Goal: Task Accomplishment & Management: Use online tool/utility

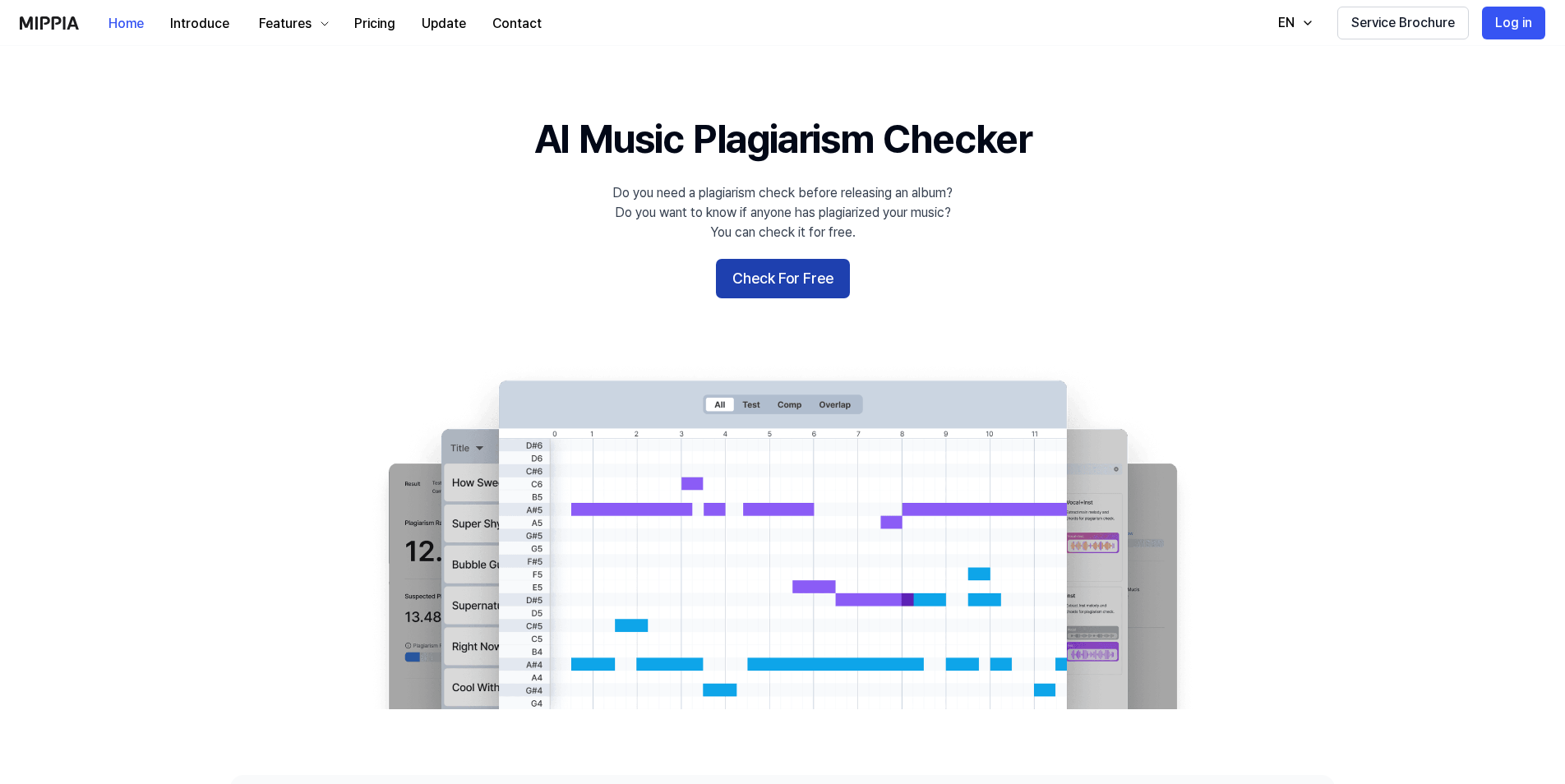
click at [768, 276] on button "Check For Free" at bounding box center [782, 278] width 134 height 40
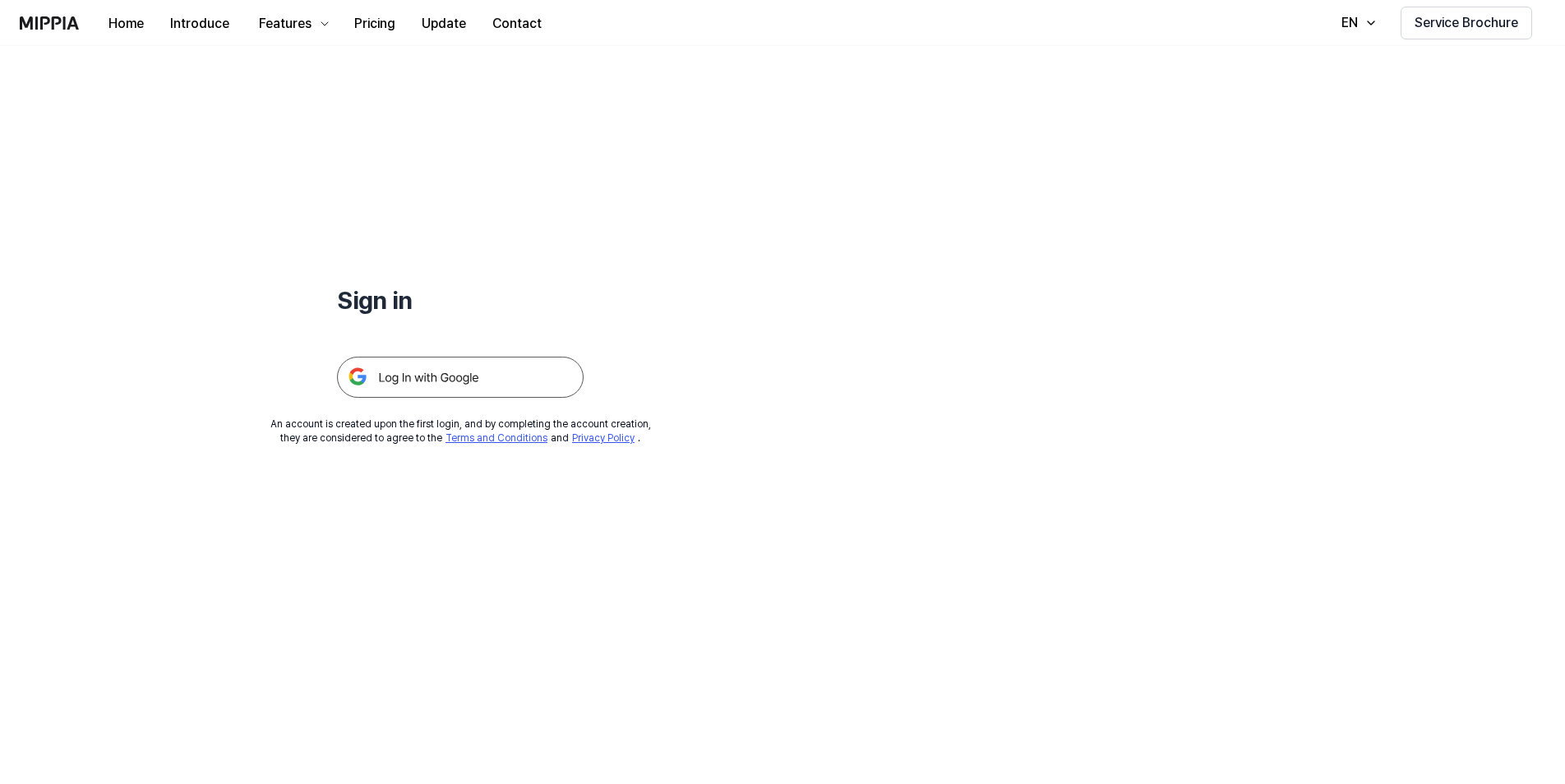
click at [502, 378] on img at bounding box center [460, 377] width 246 height 41
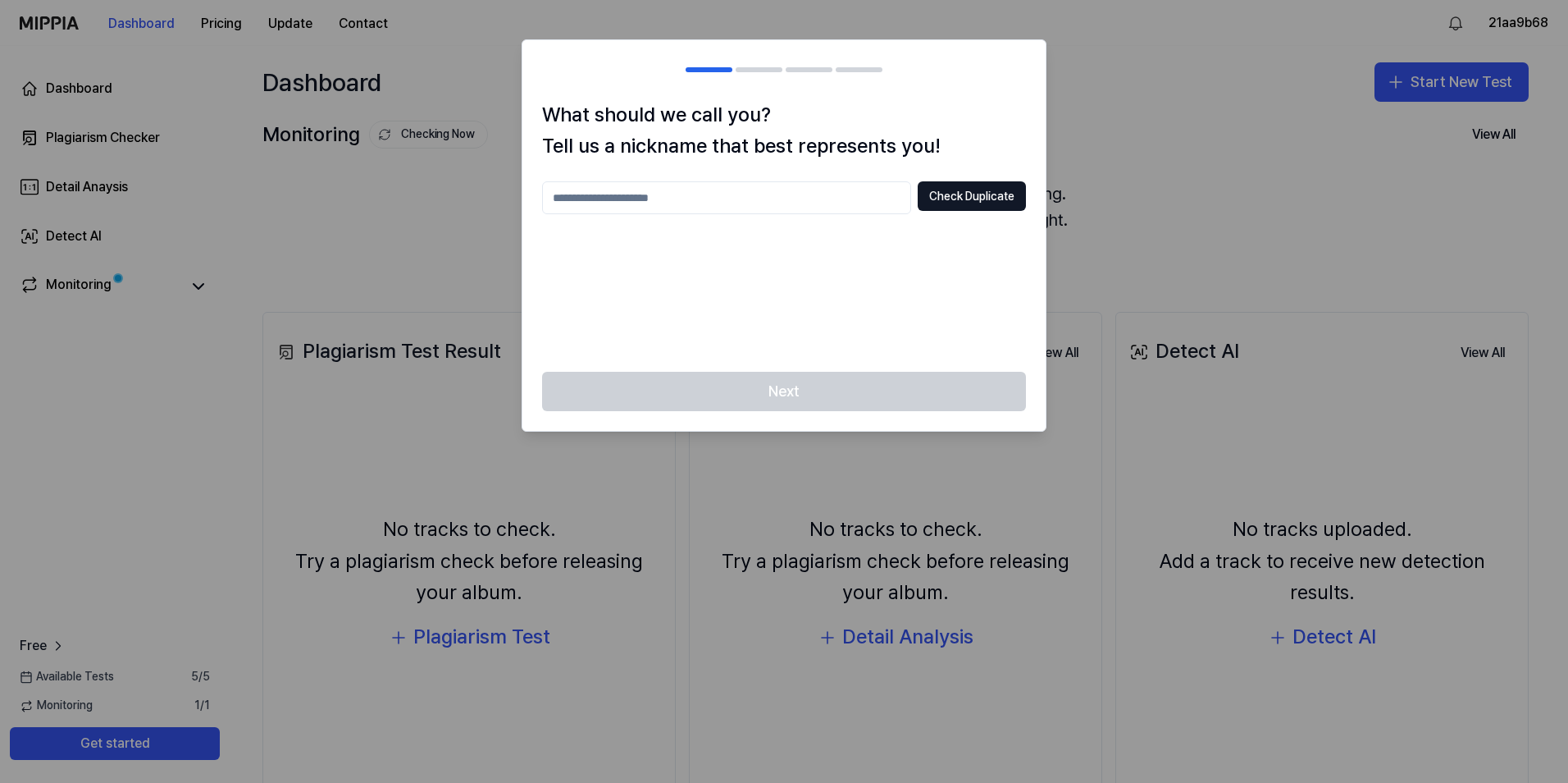
click at [759, 199] on input "text" at bounding box center [726, 197] width 369 height 33
type input "****"
click at [958, 196] on button "Check Duplicate" at bounding box center [972, 196] width 108 height 29
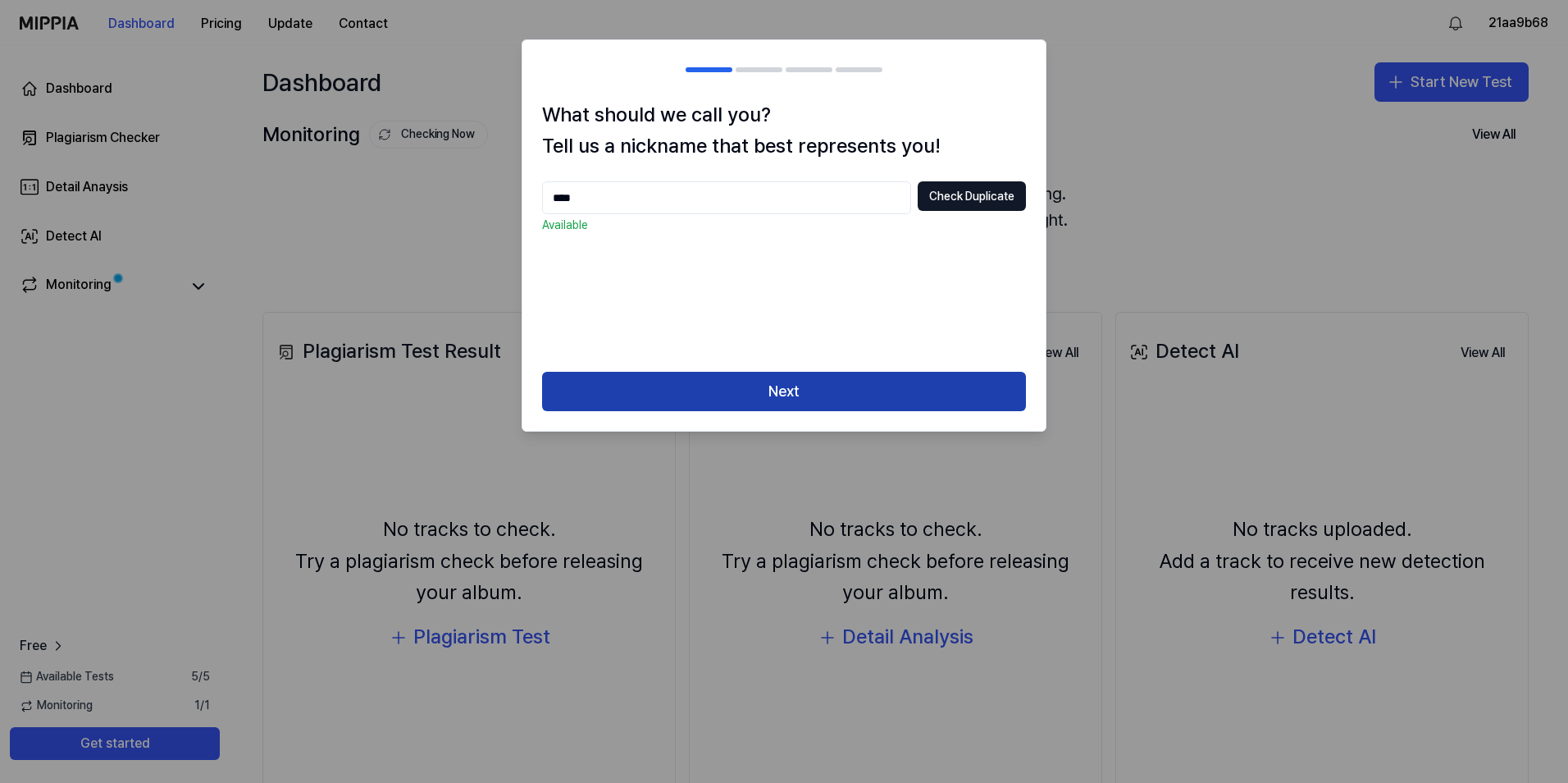
click at [754, 393] on button "Next" at bounding box center [784, 391] width 484 height 40
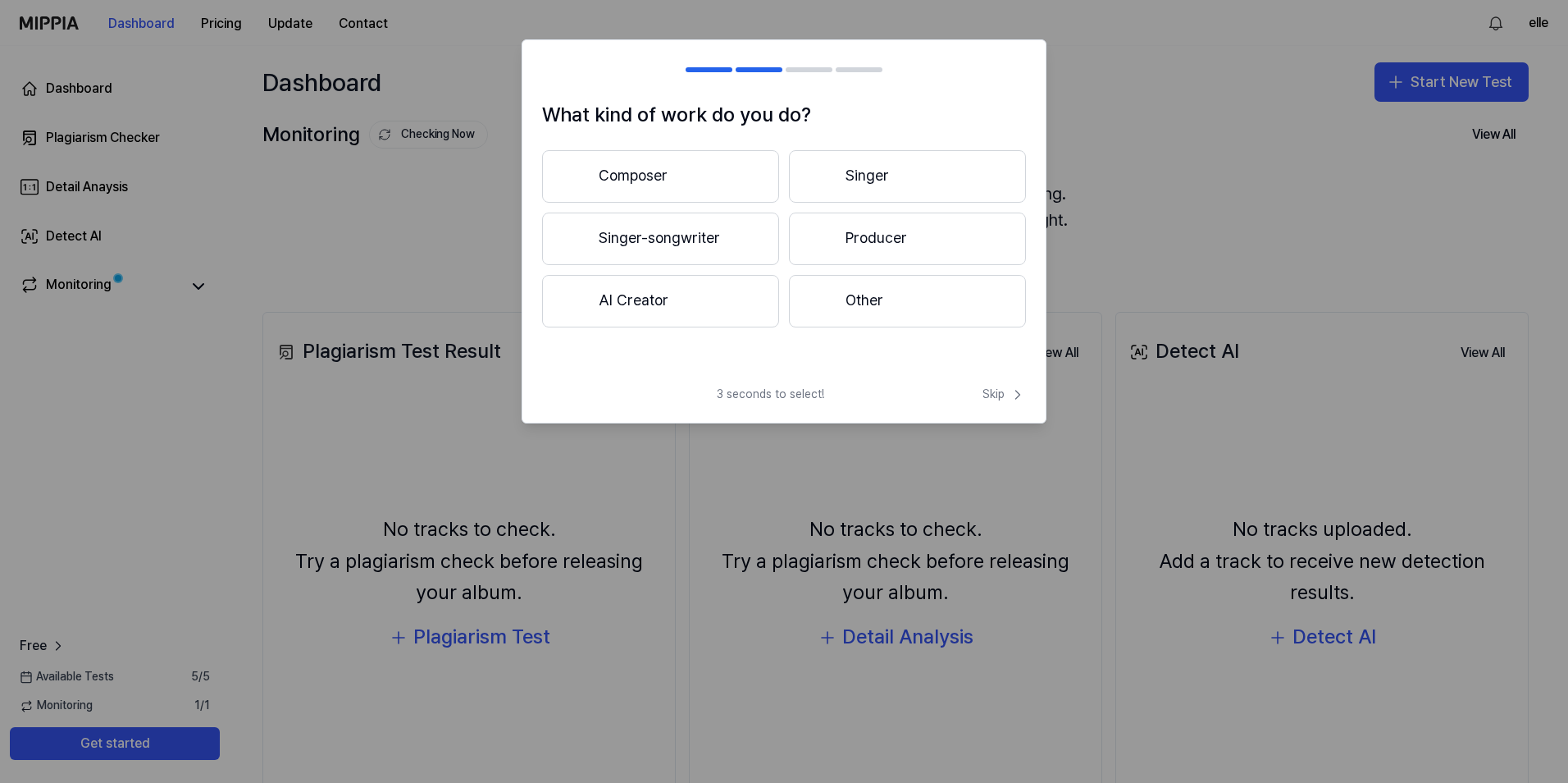
click at [708, 168] on button "Composer" at bounding box center [661, 176] width 237 height 52
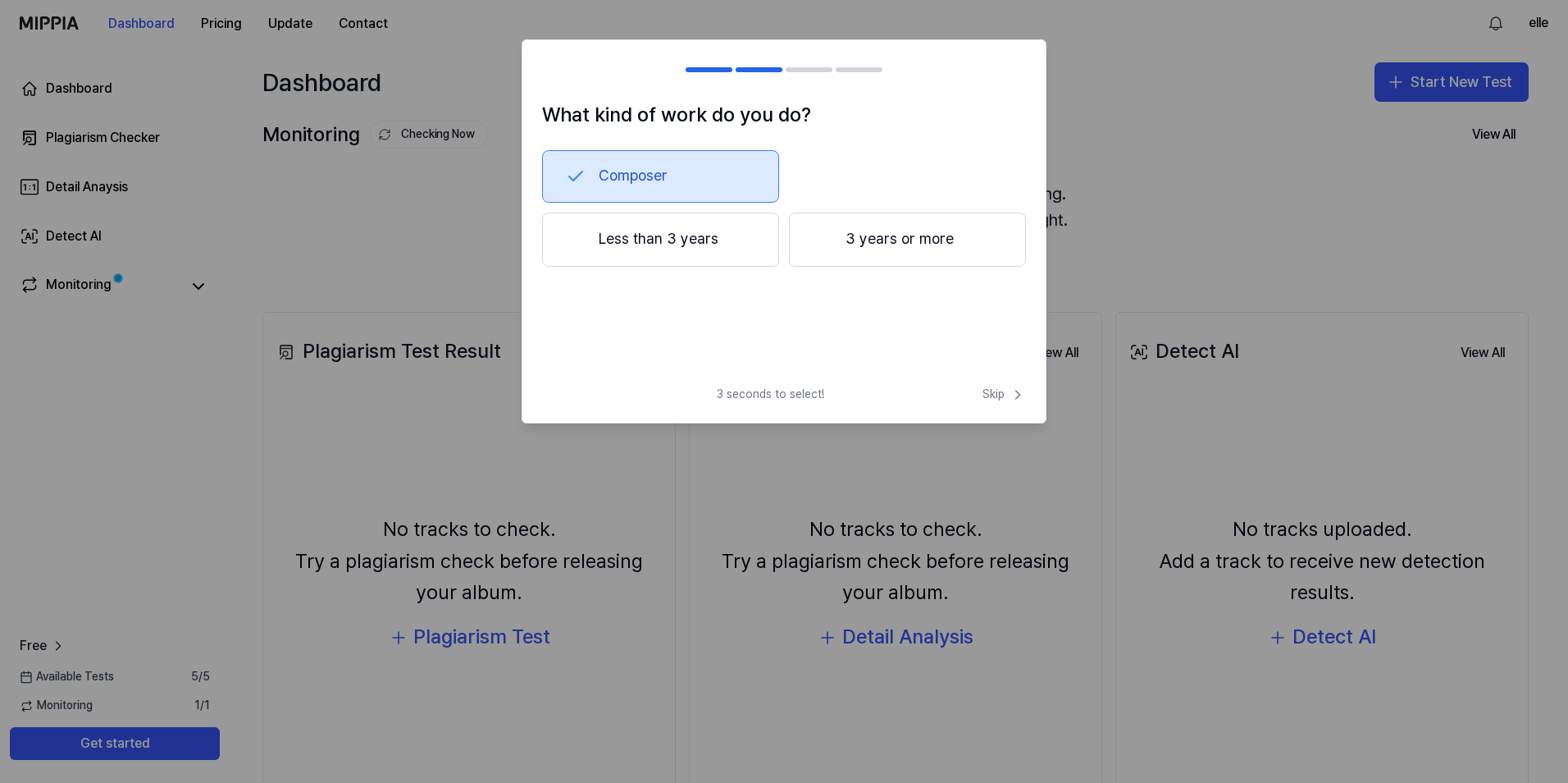
click at [694, 245] on button "Less than 3 years" at bounding box center [661, 239] width 237 height 54
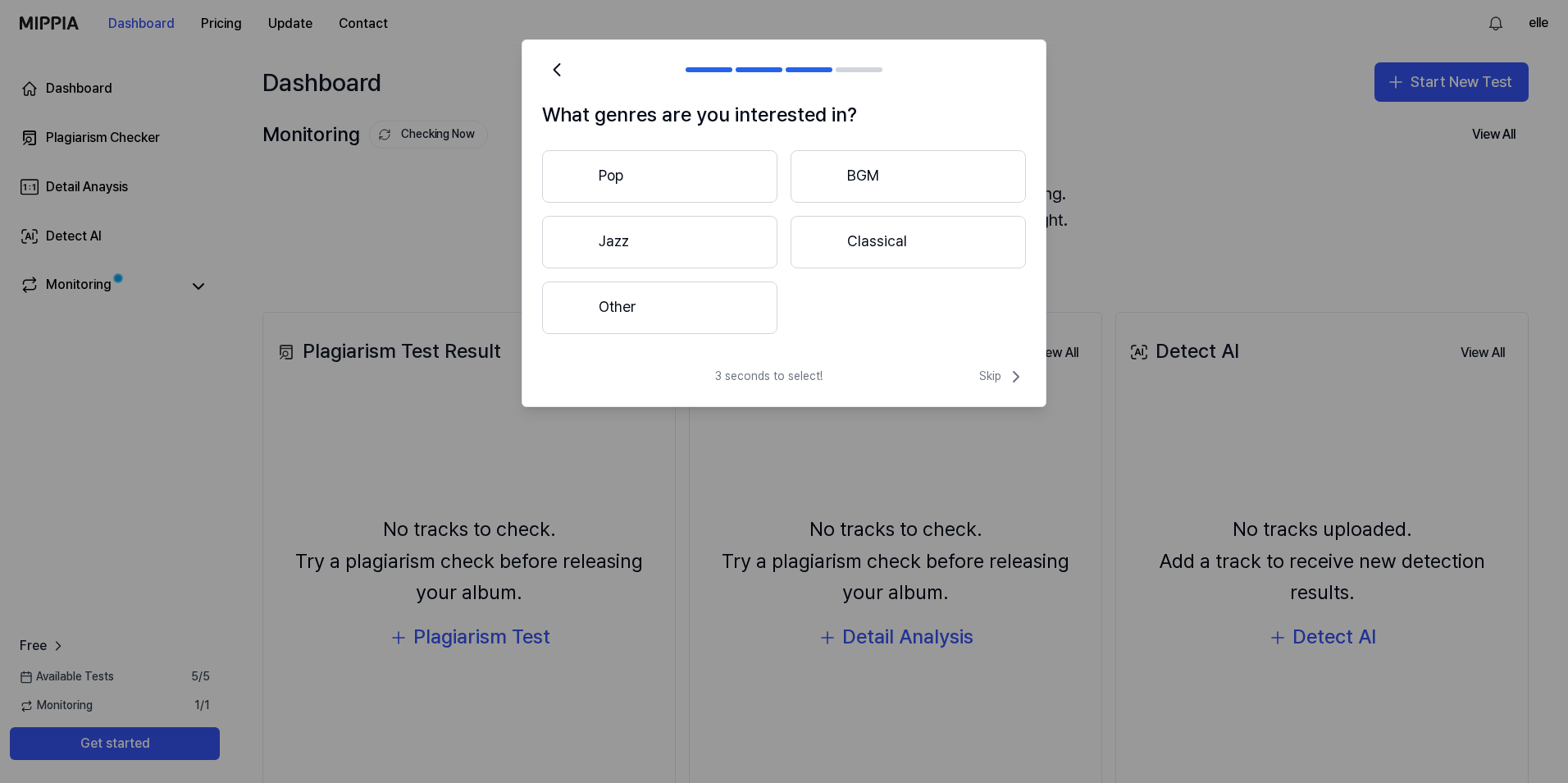
click at [741, 317] on button "Other" at bounding box center [660, 307] width 235 height 52
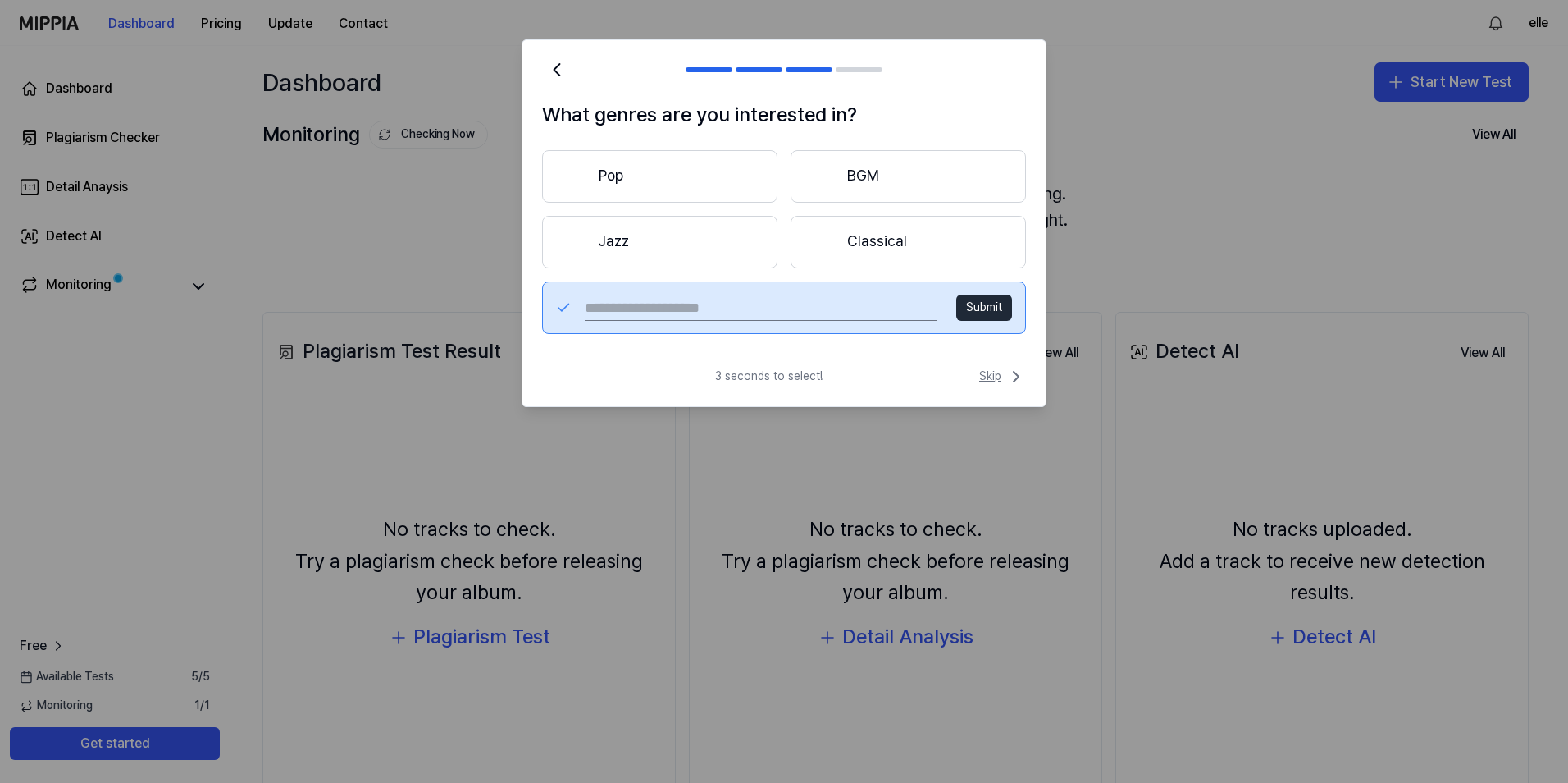
click at [1017, 375] on icon at bounding box center [1016, 376] width 5 height 10
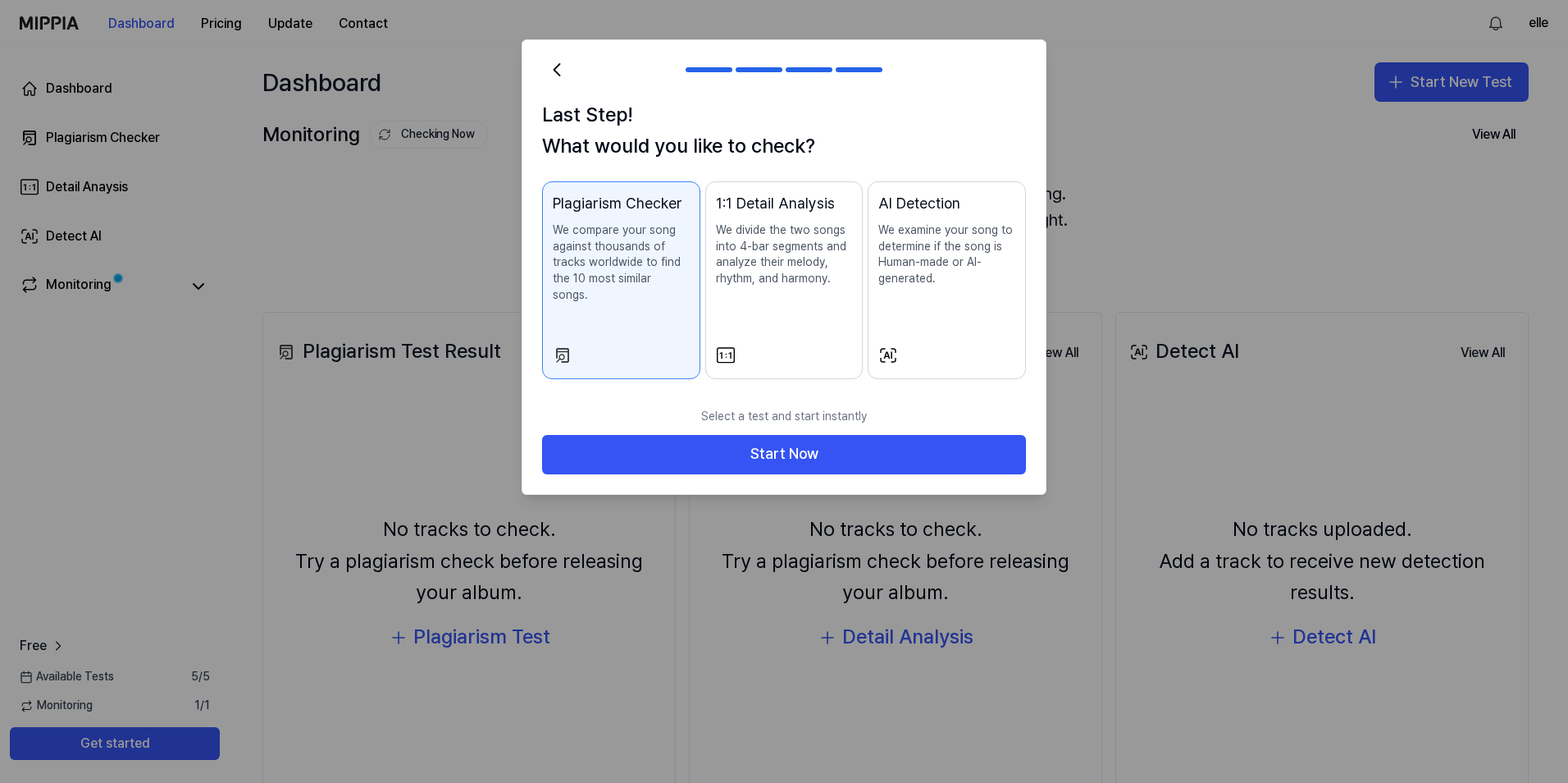
click at [923, 289] on div "AI Detection We examine your song to determine if the song is Human-made or AI-…" at bounding box center [946, 256] width 137 height 127
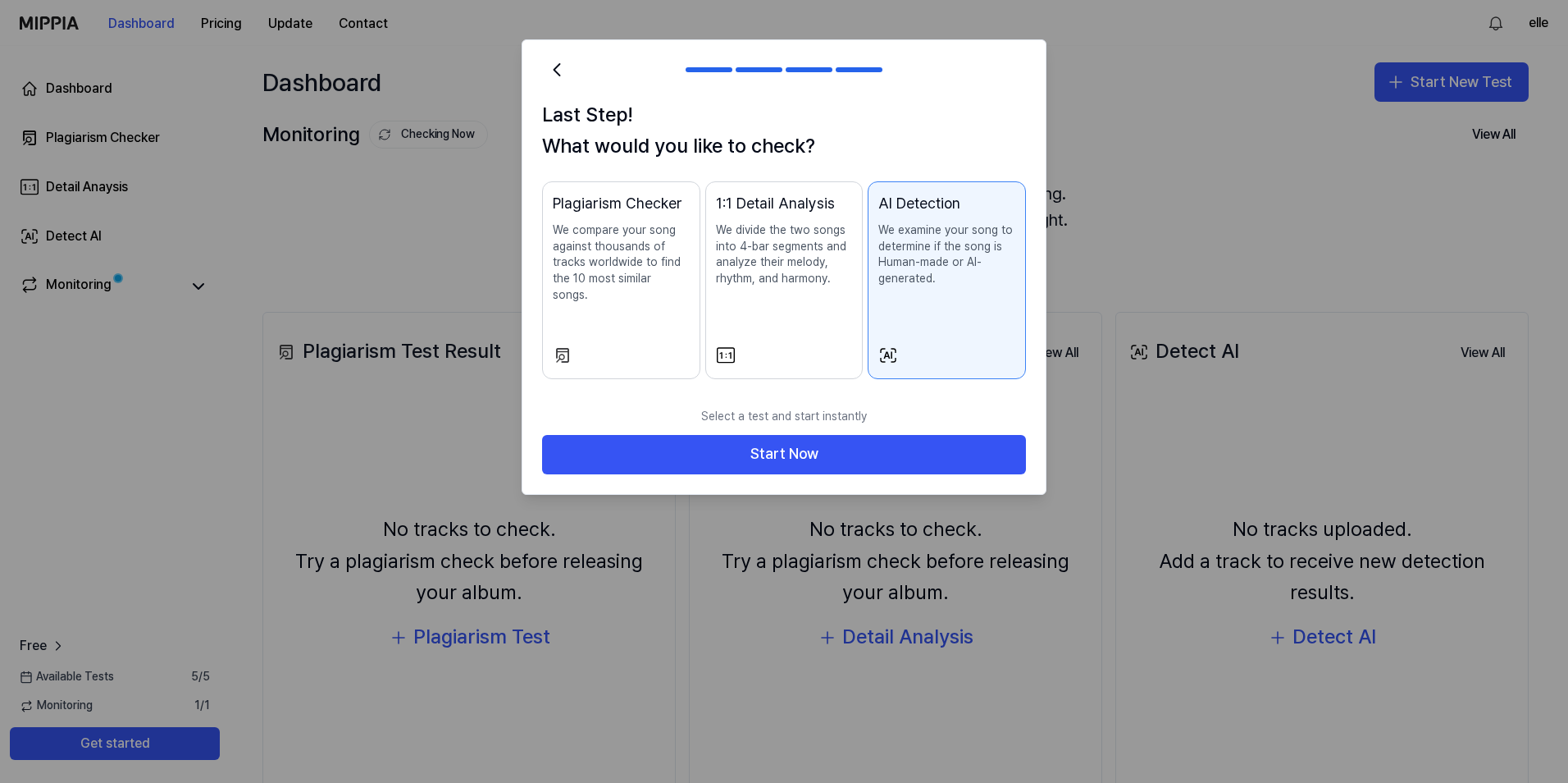
click at [776, 271] on p "We divide the two songs into 4-bar segments and analyze their melody, rhythm, a…" at bounding box center [784, 254] width 137 height 64
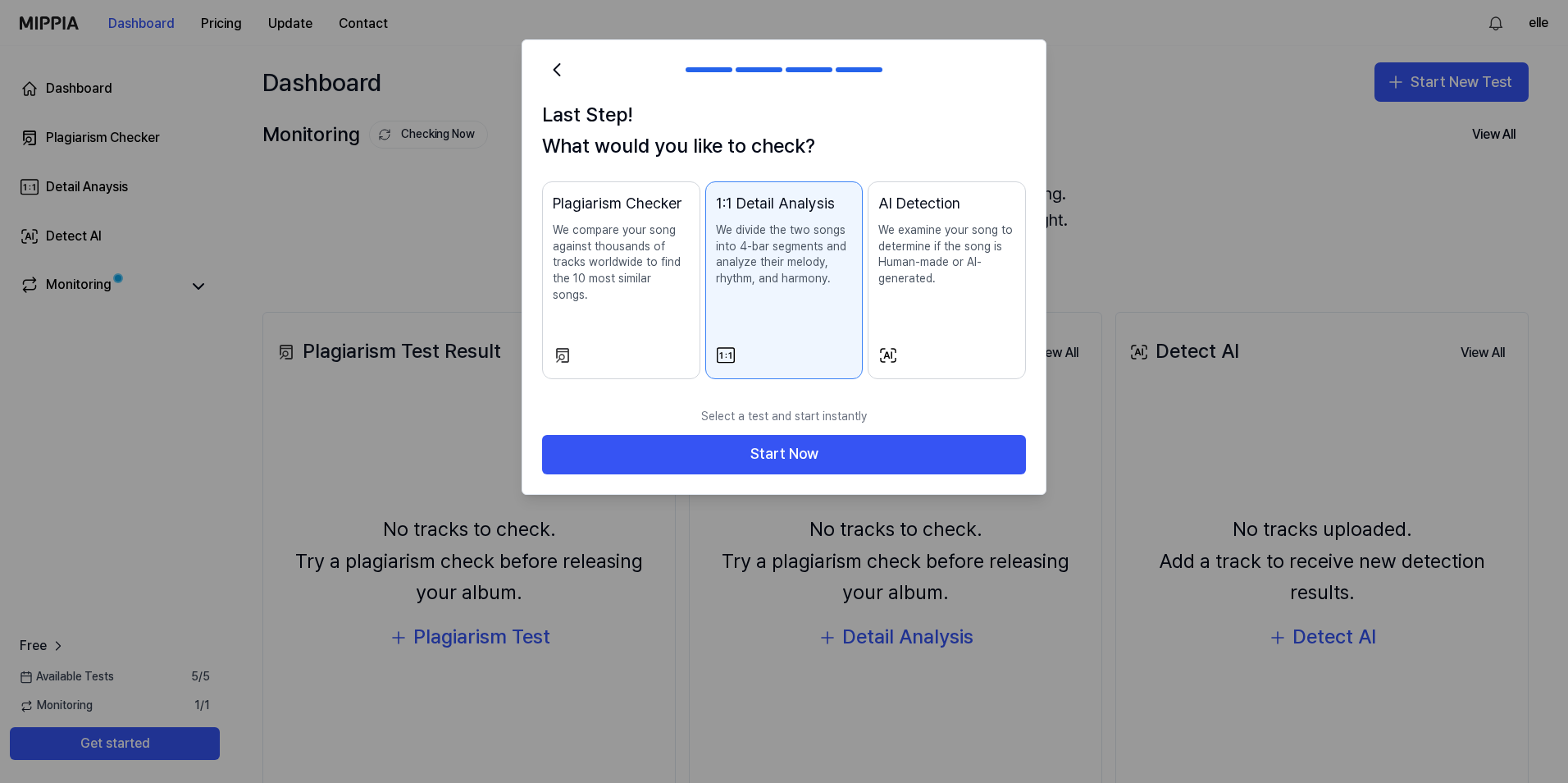
click at [620, 273] on p "We compare your song against thousands of tracks worldwide to find the 10 most …" at bounding box center [621, 262] width 137 height 81
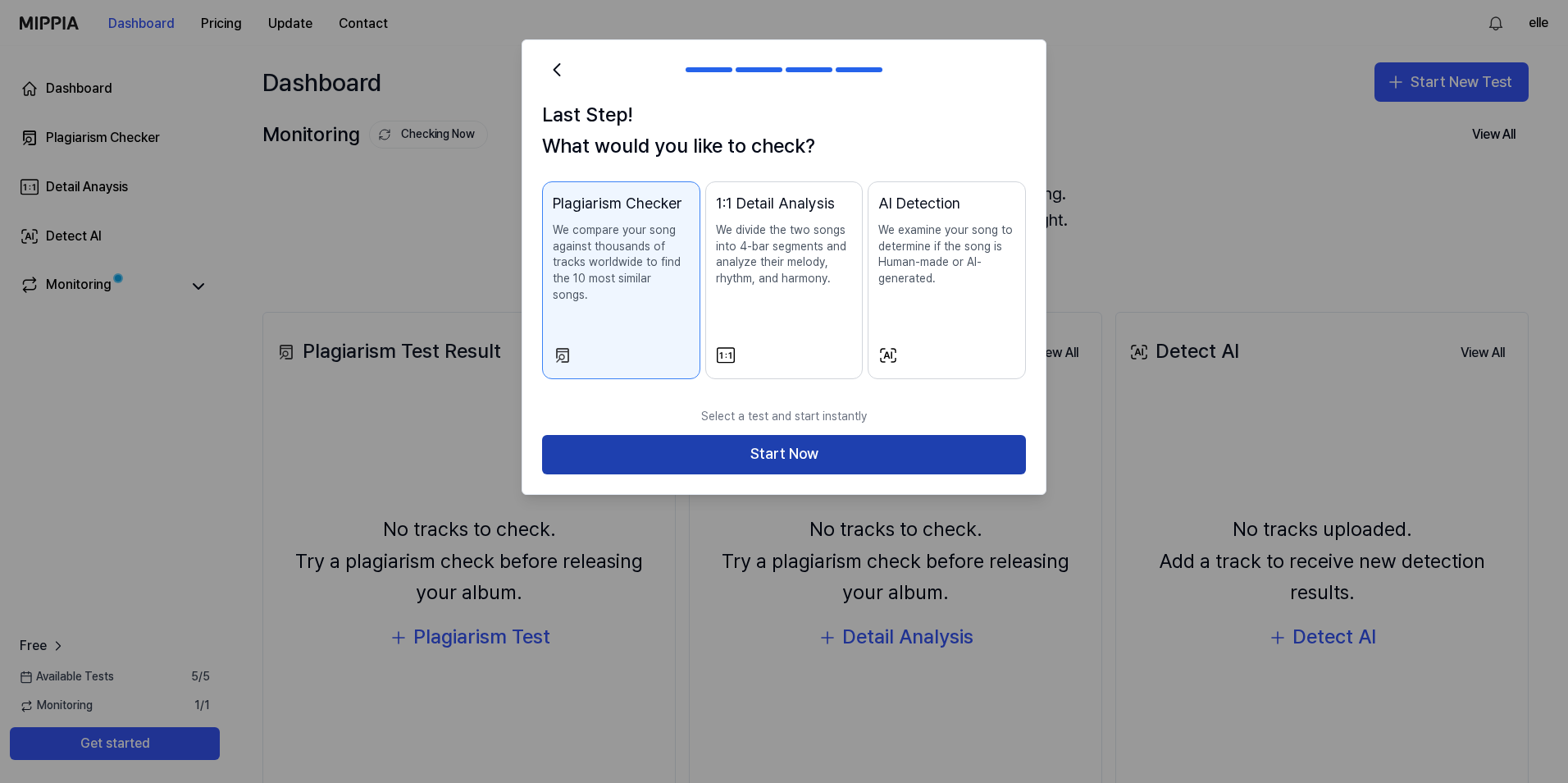
click at [809, 442] on button "Start Now" at bounding box center [784, 455] width 484 height 40
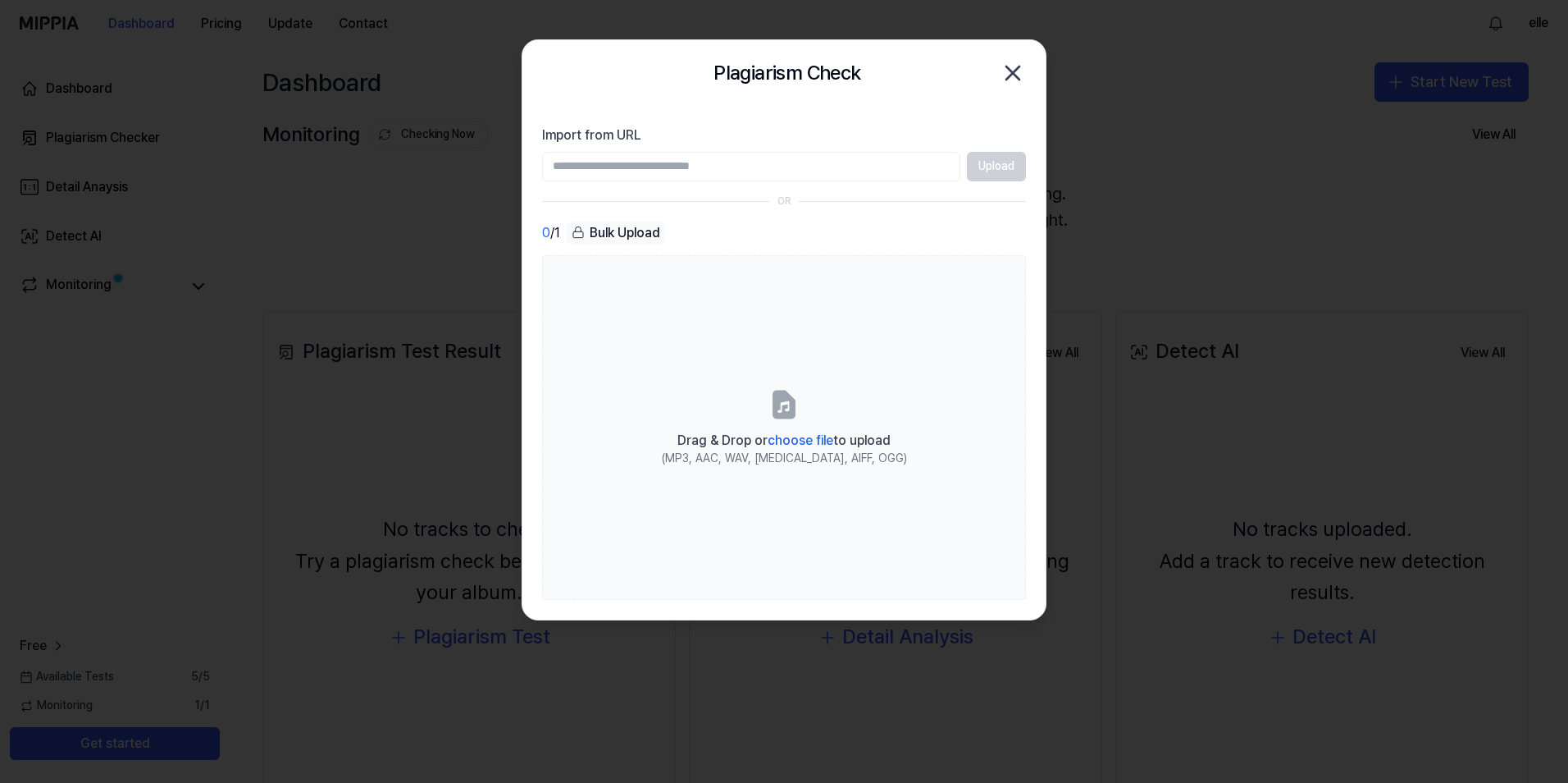
click at [656, 165] on input "Import from URL" at bounding box center [751, 166] width 418 height 29
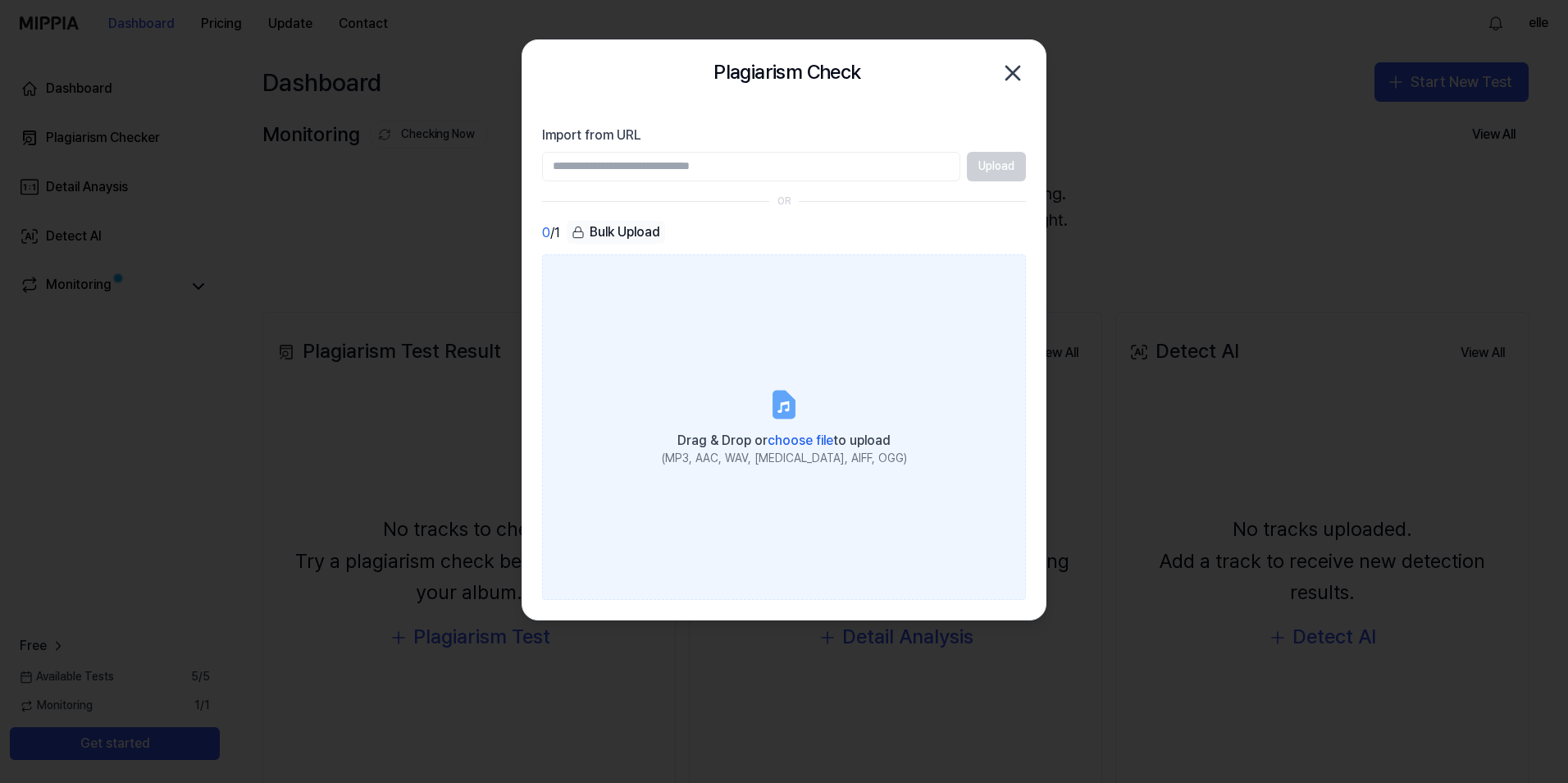
click at [628, 300] on label "Drag & Drop or choose file to upload (MP3, AAC, WAV, [MEDICAL_DATA], AIFF, OGG)" at bounding box center [784, 427] width 484 height 345
click at [0, 0] on input "Drag & Drop or choose file to upload (MP3, AAC, WAV, [MEDICAL_DATA], AIFF, OGG)" at bounding box center [0, 0] width 0 height 0
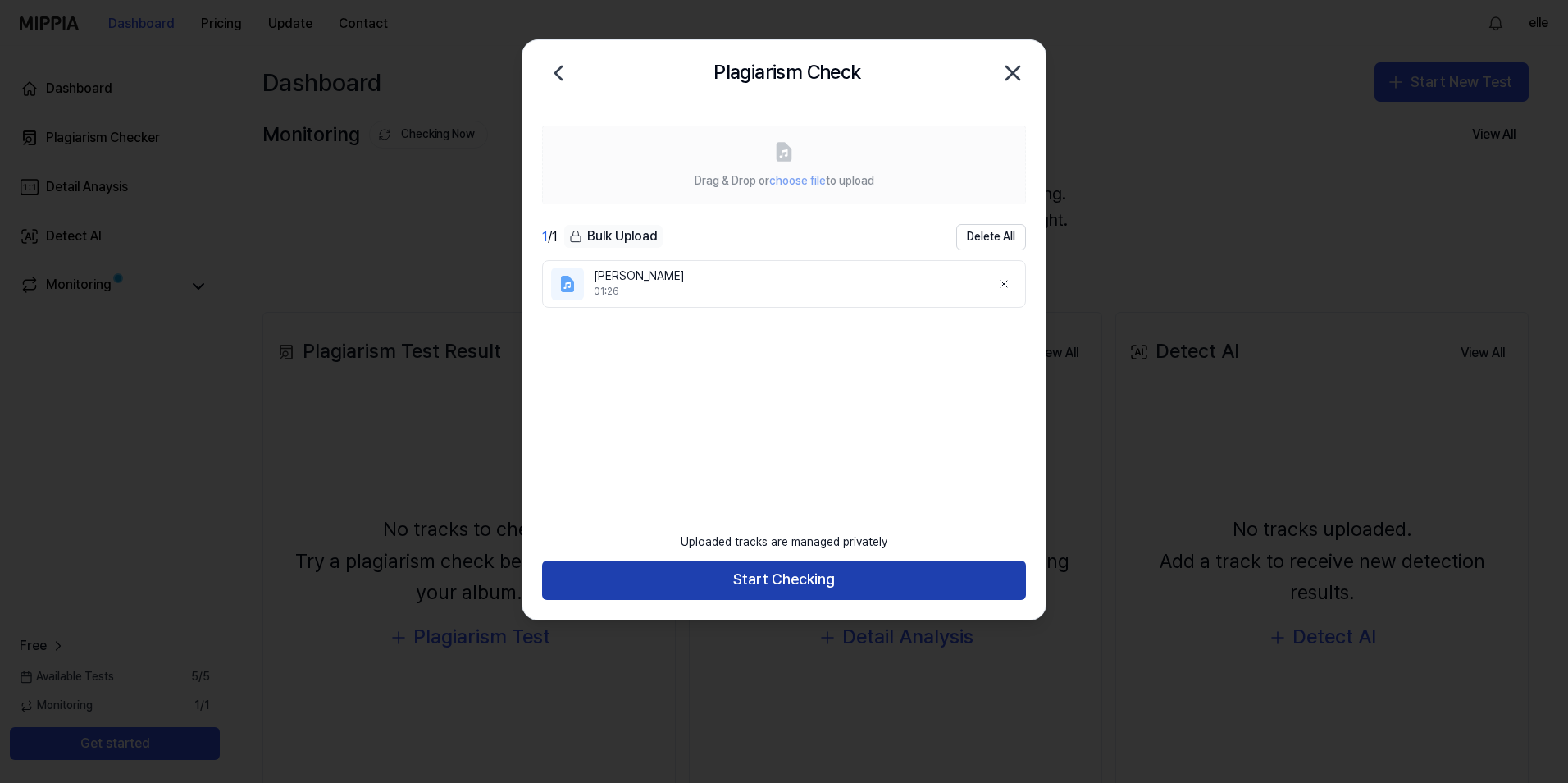
click at [835, 588] on button "Start Checking" at bounding box center [784, 580] width 484 height 40
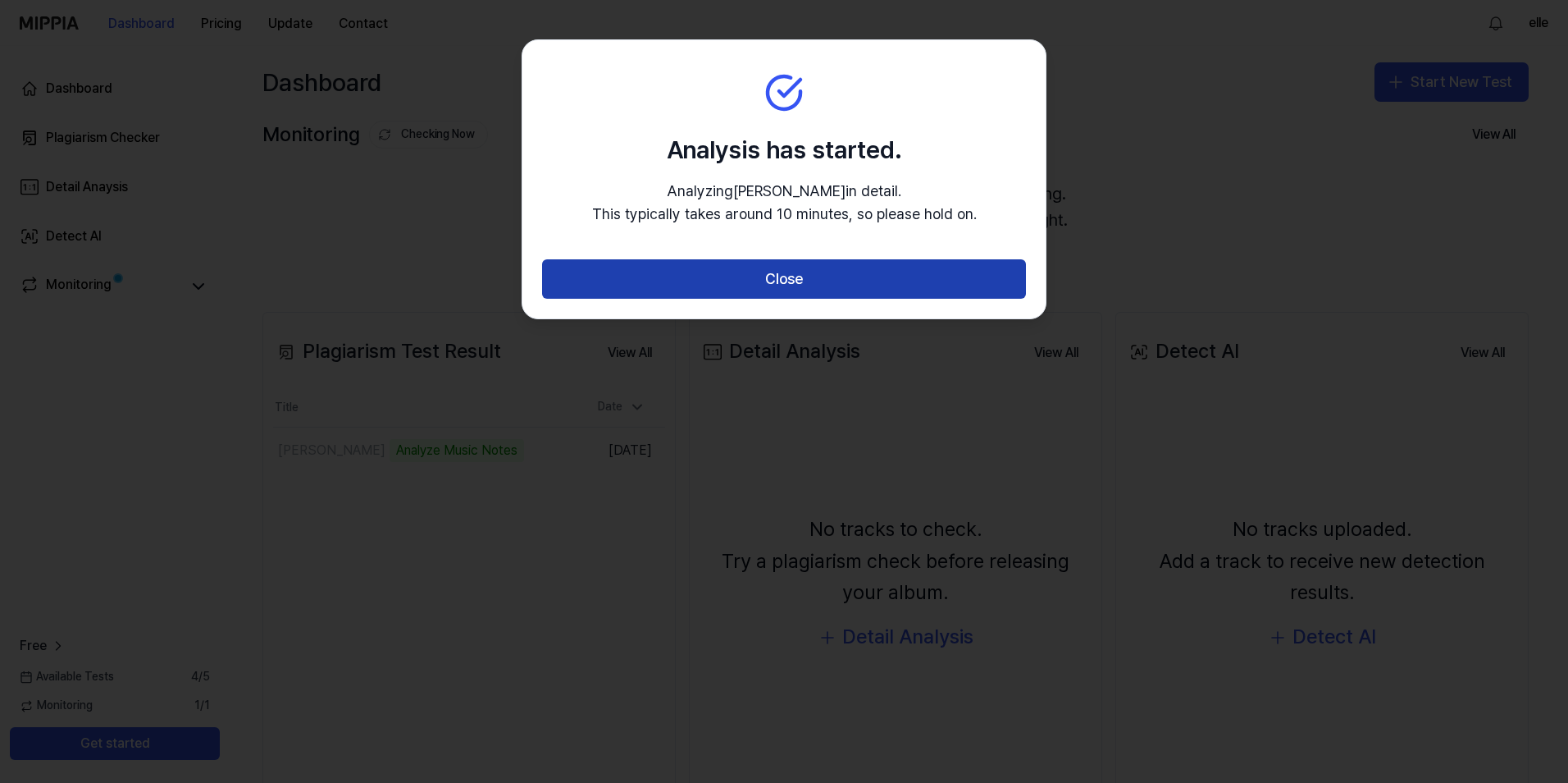
click at [756, 278] on button "Close" at bounding box center [784, 279] width 484 height 40
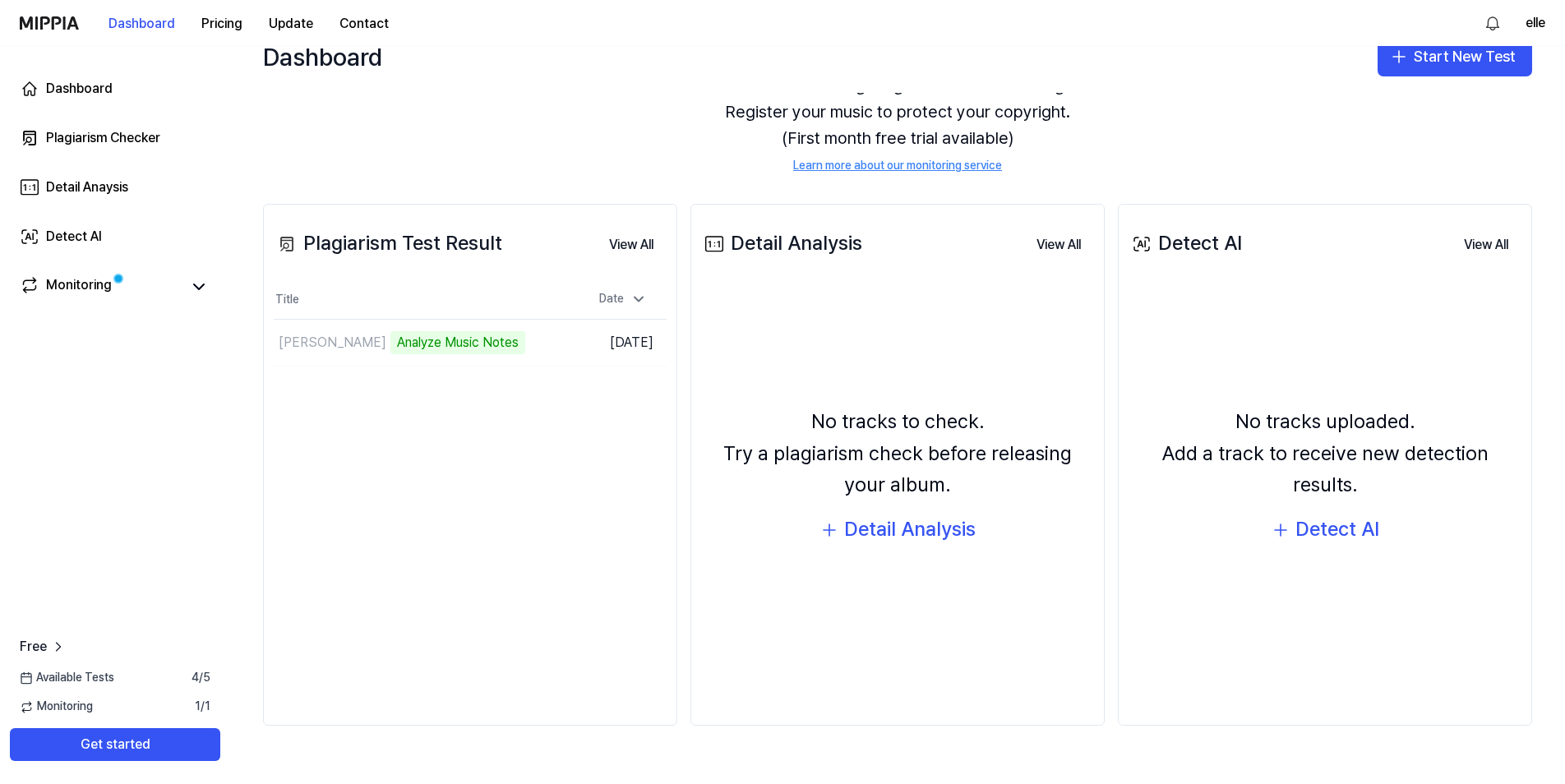
scroll to position [40, 0]
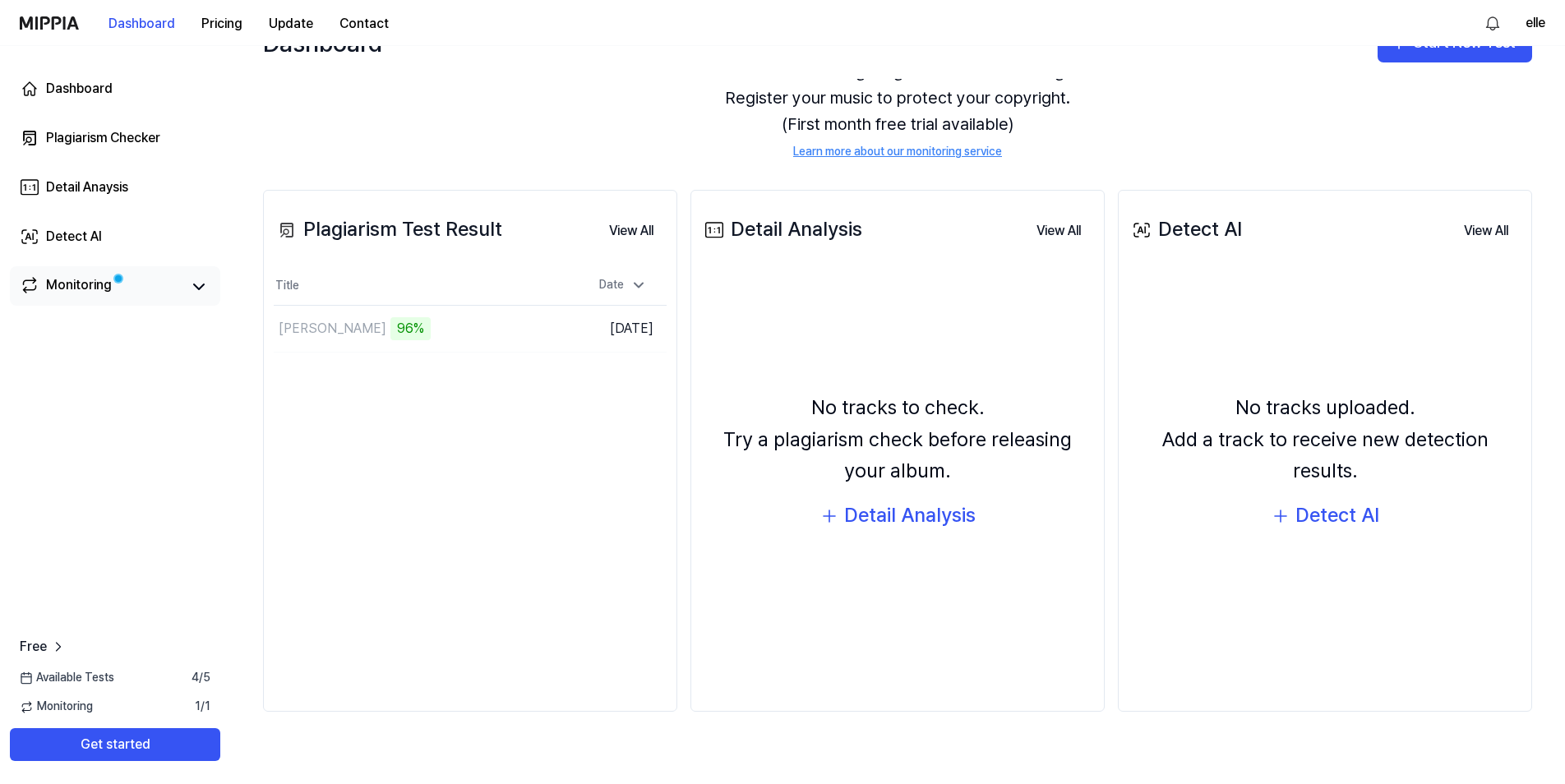
click at [121, 279] on span at bounding box center [119, 279] width 16 height 16
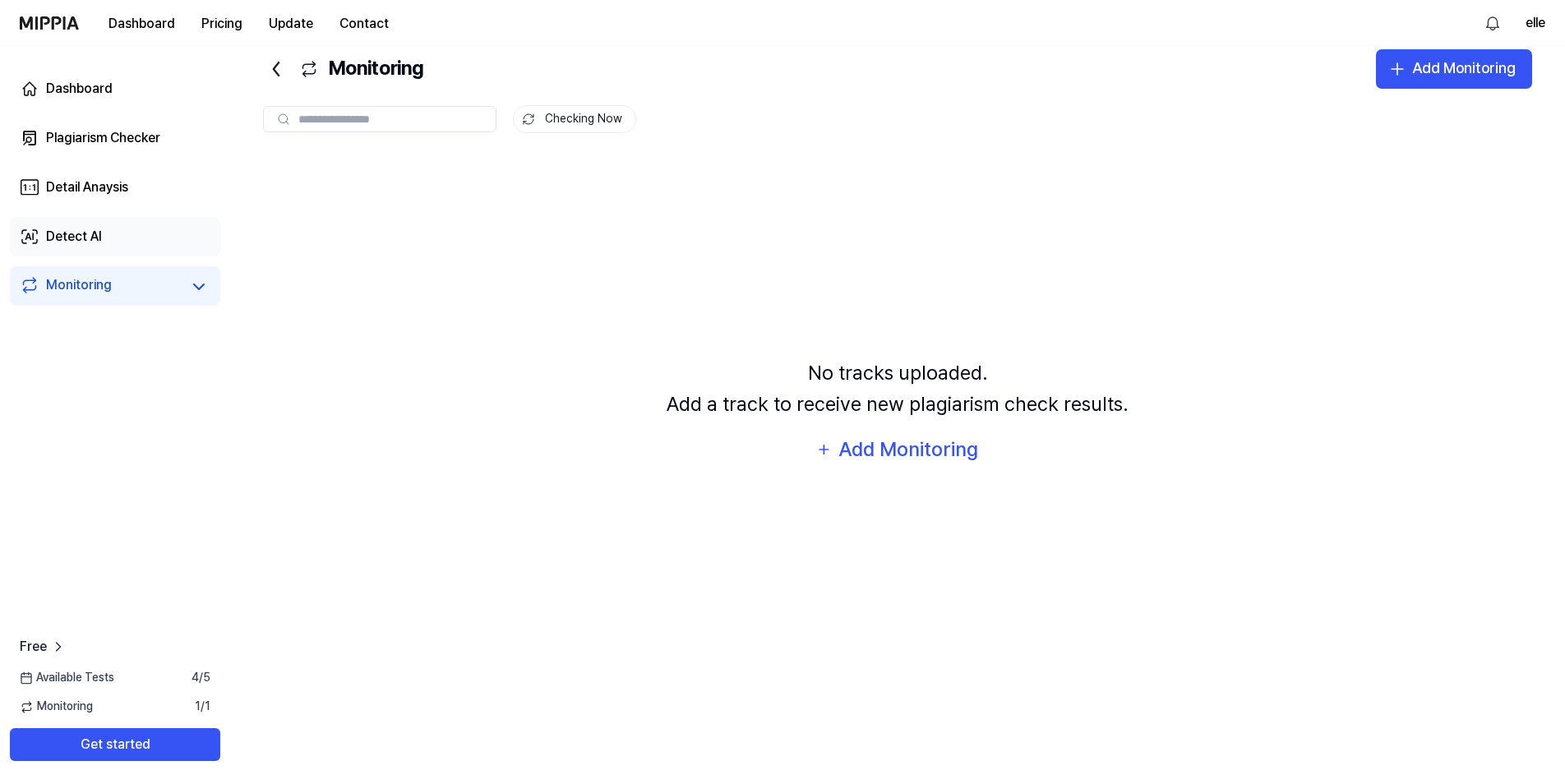
click at [128, 219] on link "Detect AI" at bounding box center [114, 237] width 210 height 40
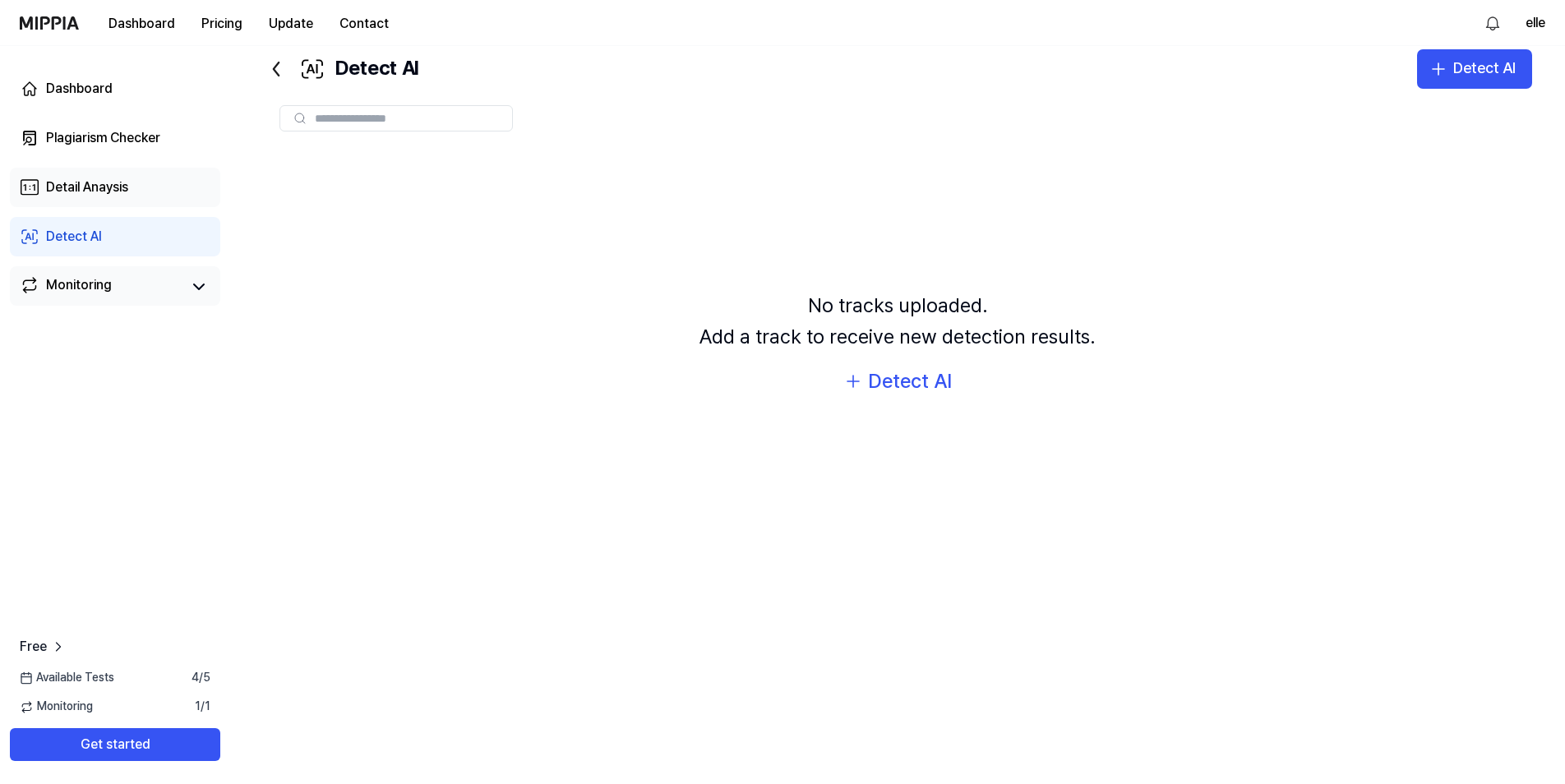
click at [76, 176] on link "Detail Anaysis" at bounding box center [114, 187] width 210 height 40
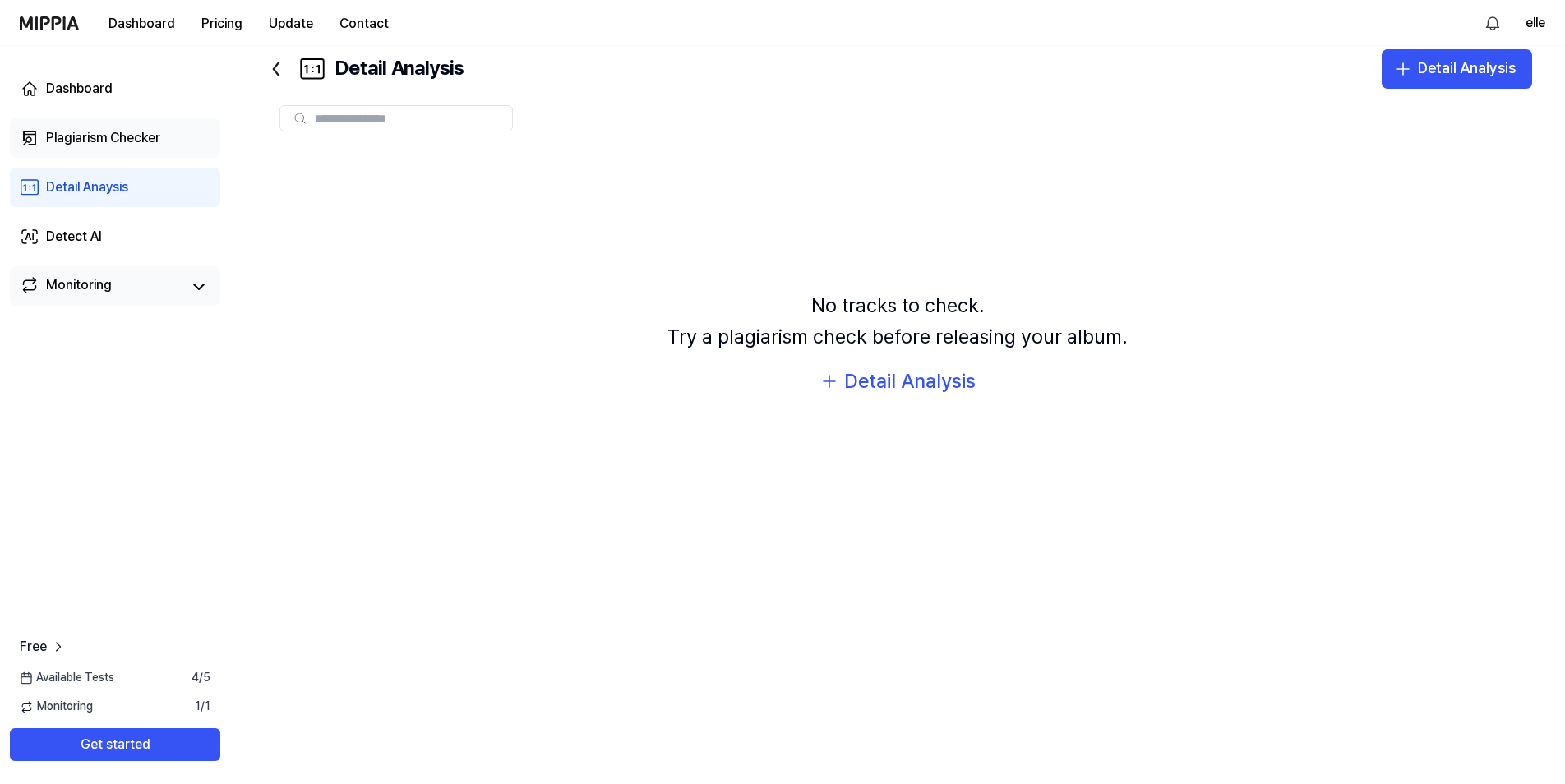
click at [95, 140] on div "Plagiarism Checker" at bounding box center [103, 138] width 114 height 19
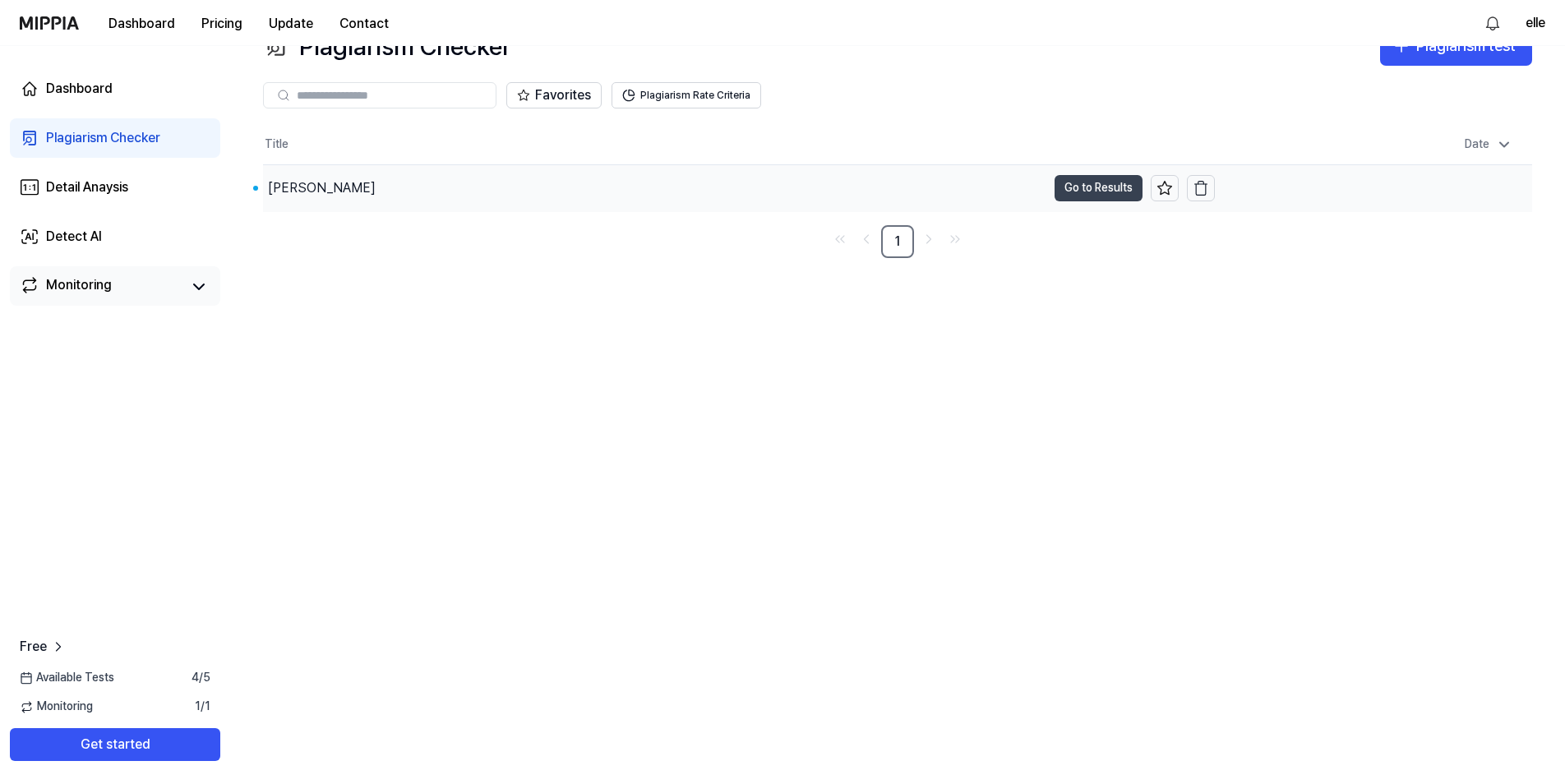
click at [1068, 180] on button "Go to Results" at bounding box center [1098, 189] width 88 height 27
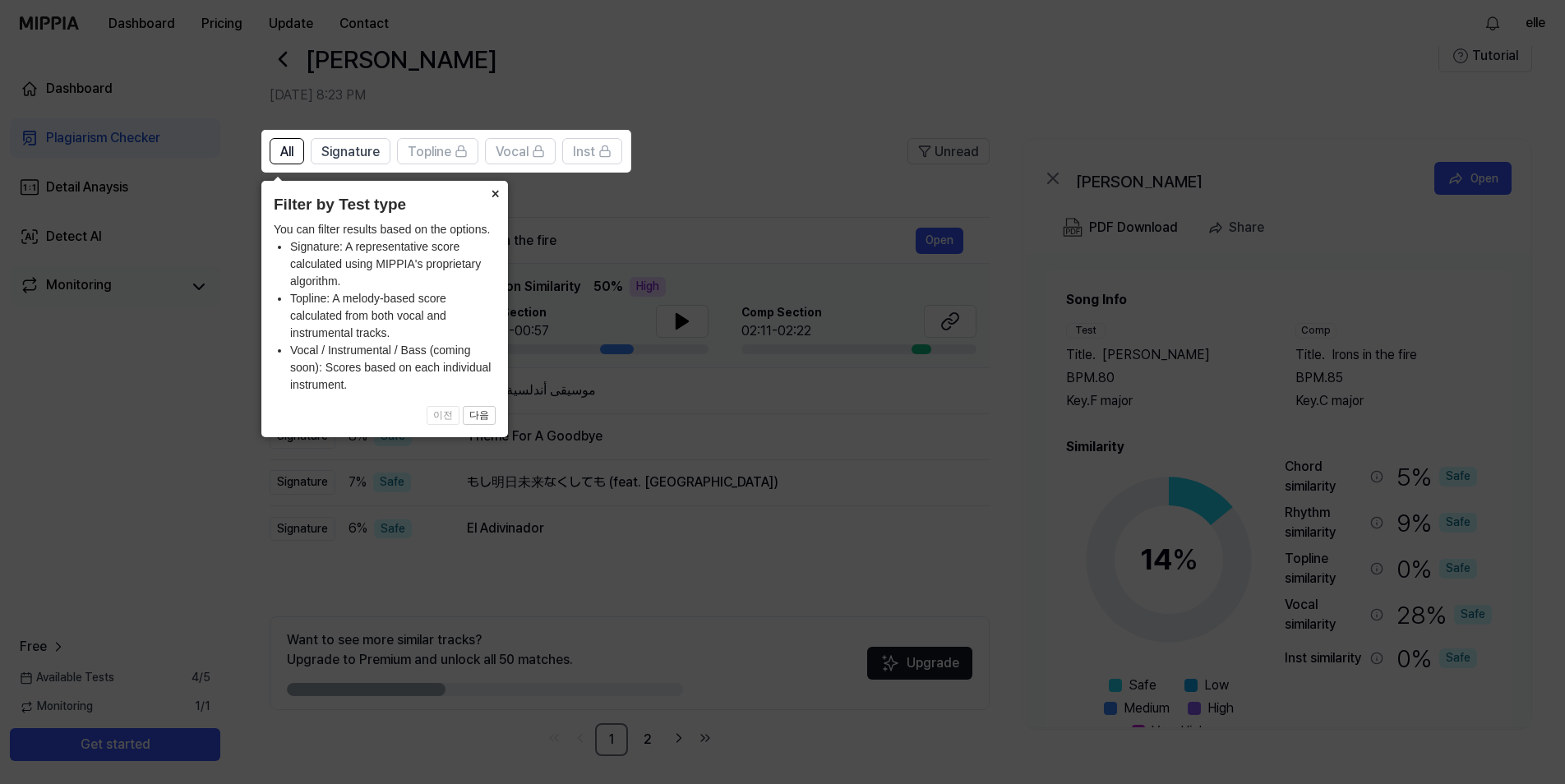
click at [504, 190] on button "×" at bounding box center [494, 192] width 27 height 23
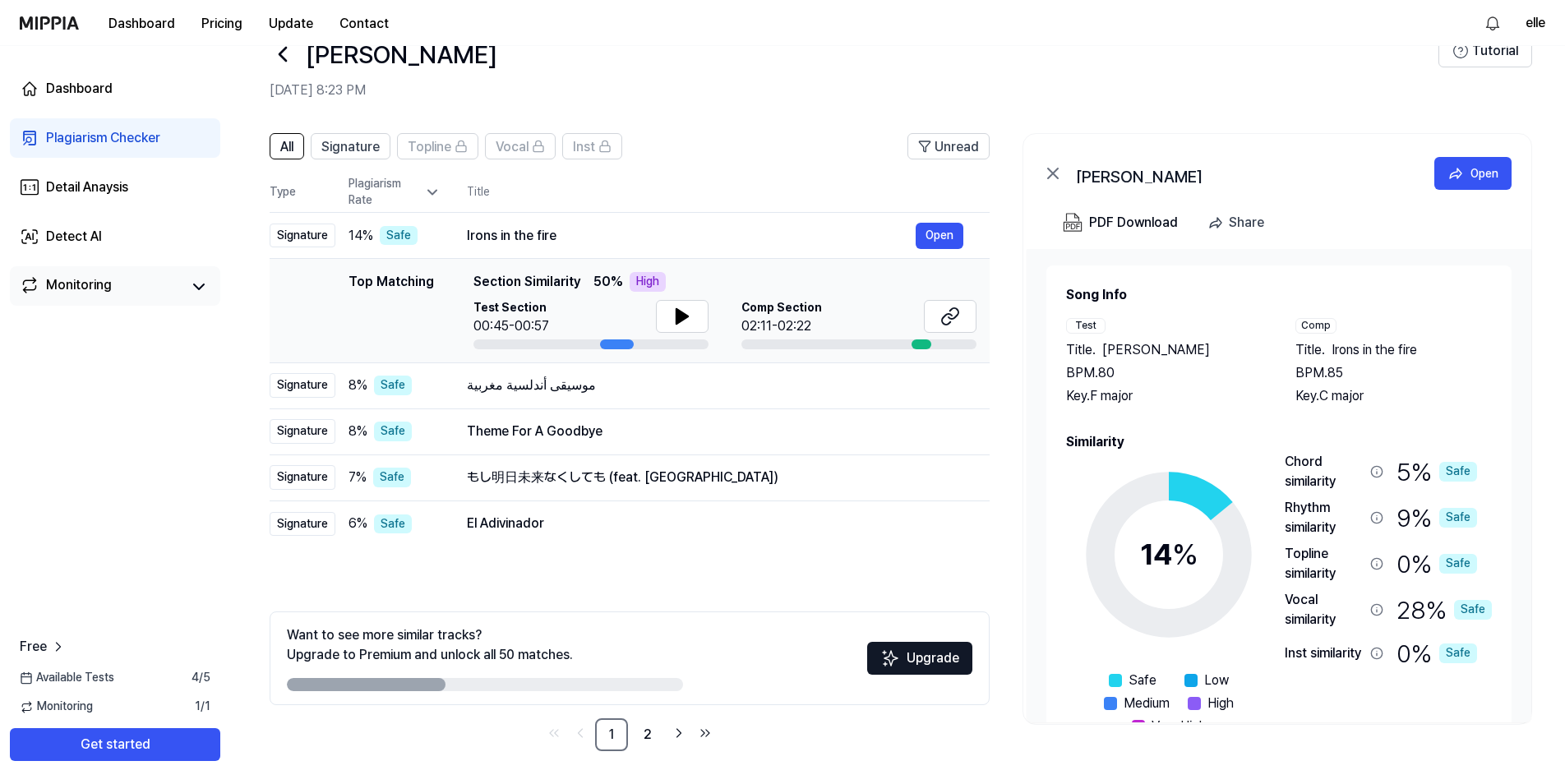
scroll to position [50, 0]
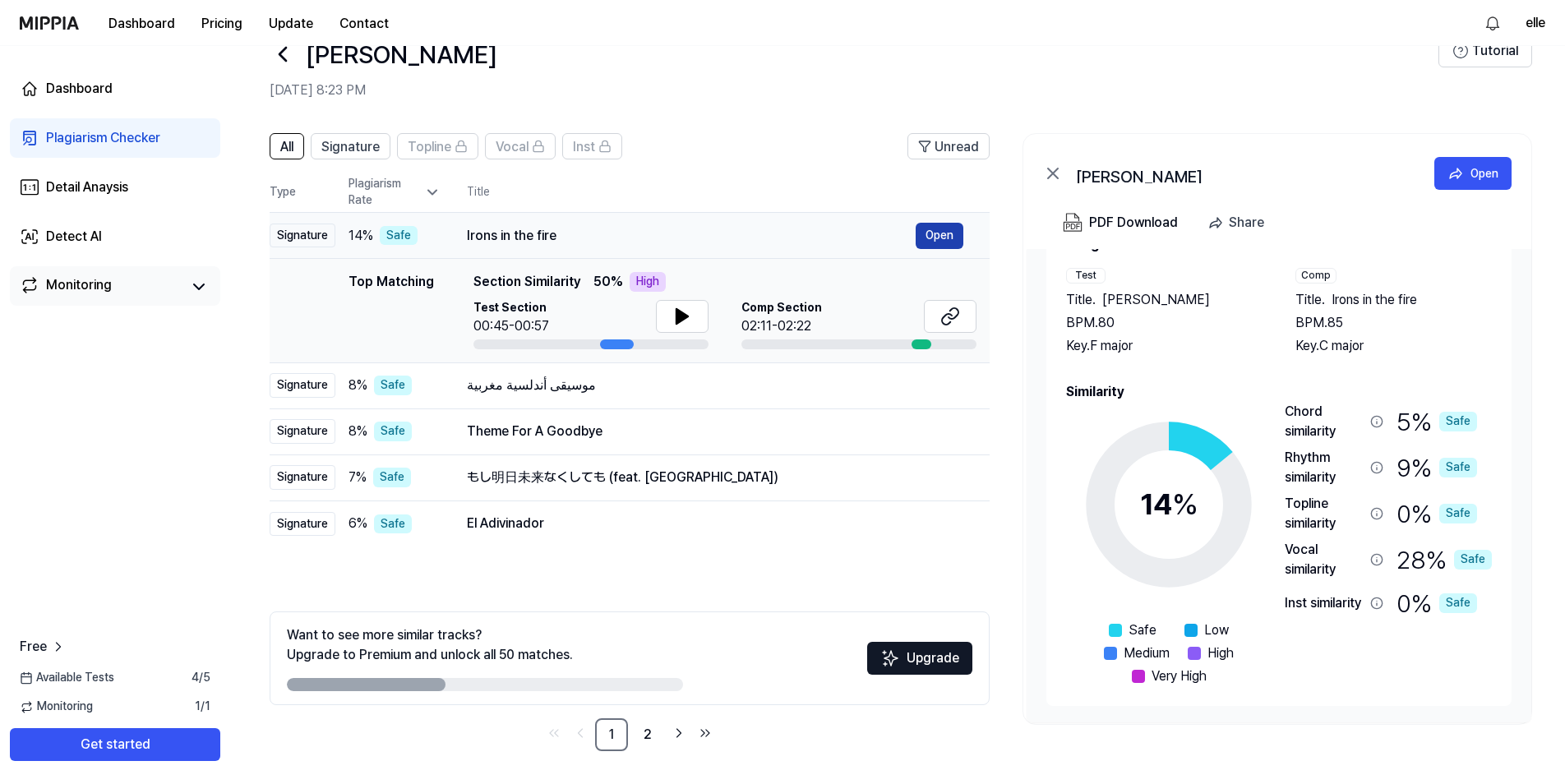
click at [938, 225] on button "Open" at bounding box center [939, 236] width 48 height 27
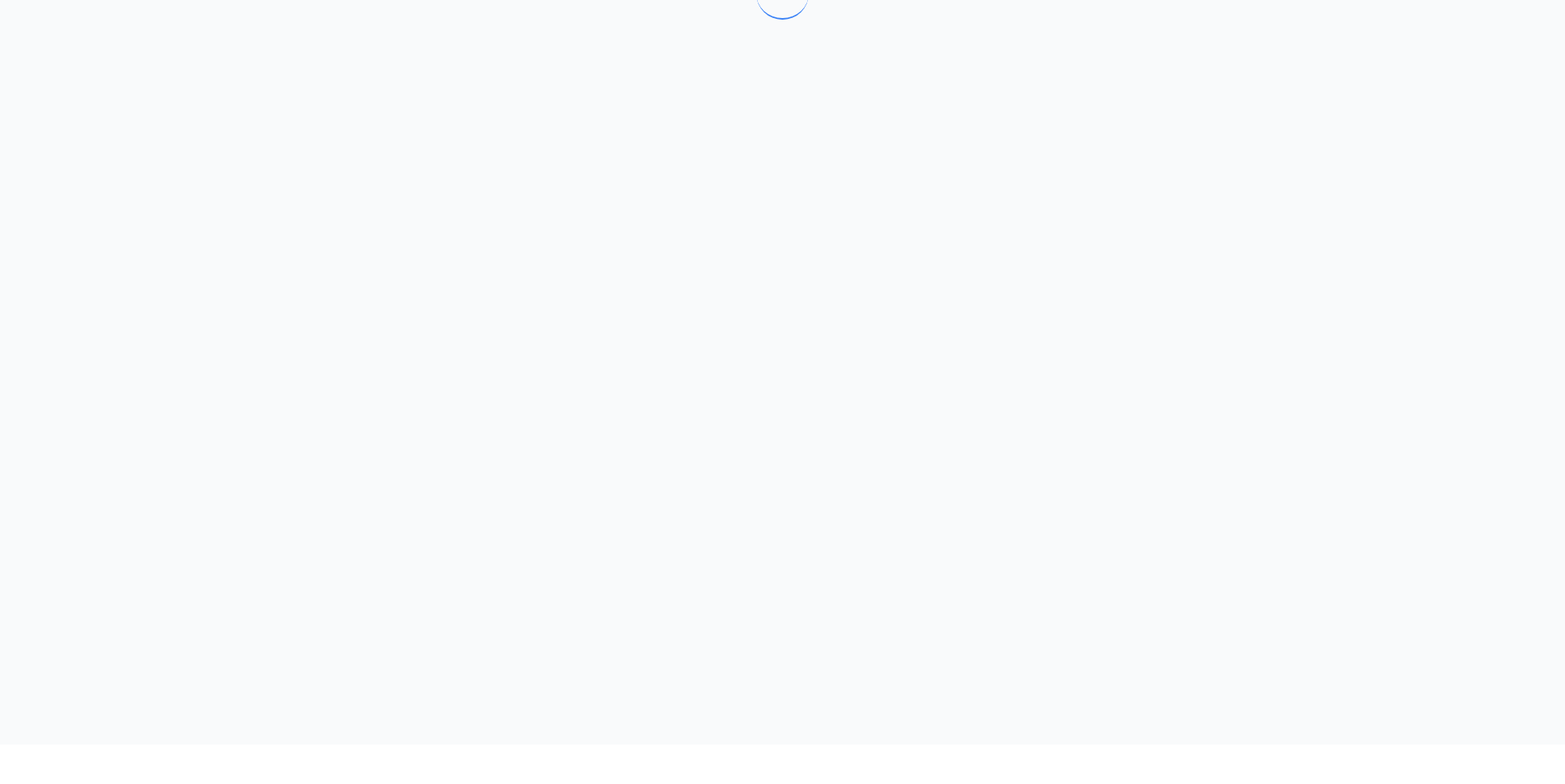
scroll to position [0, 0]
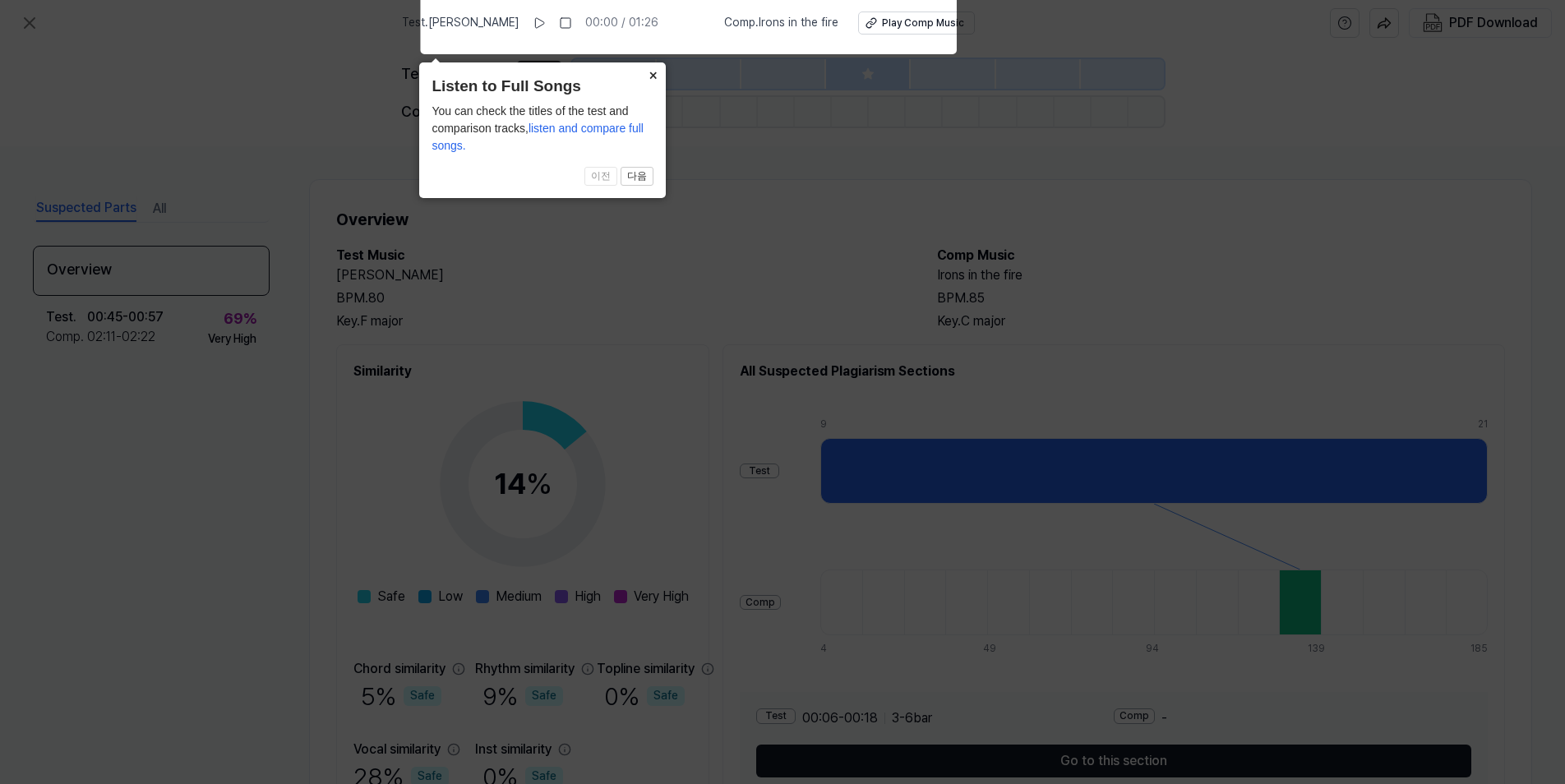
click at [651, 79] on button "×" at bounding box center [653, 74] width 27 height 23
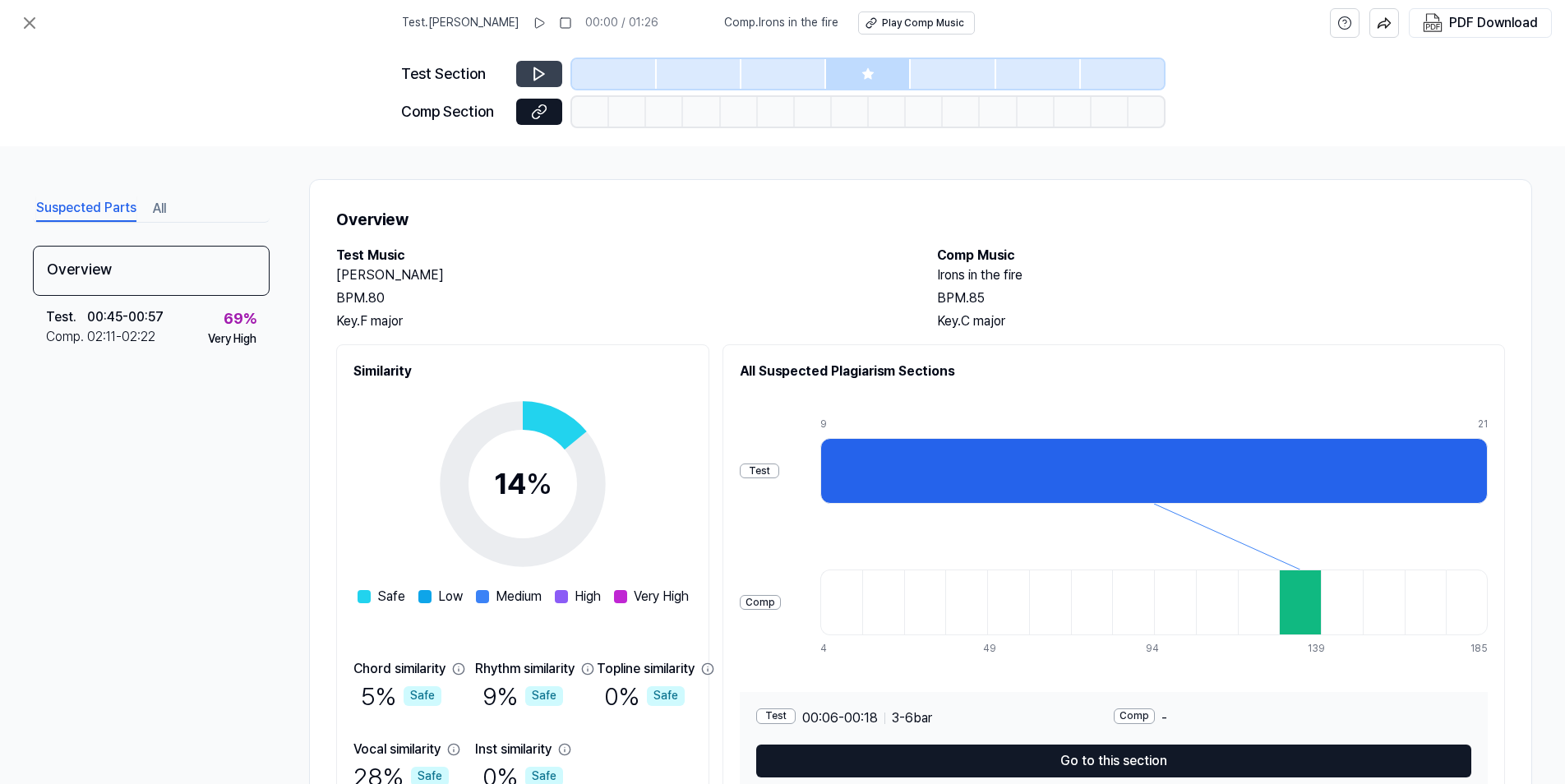
click at [526, 63] on button at bounding box center [539, 74] width 46 height 27
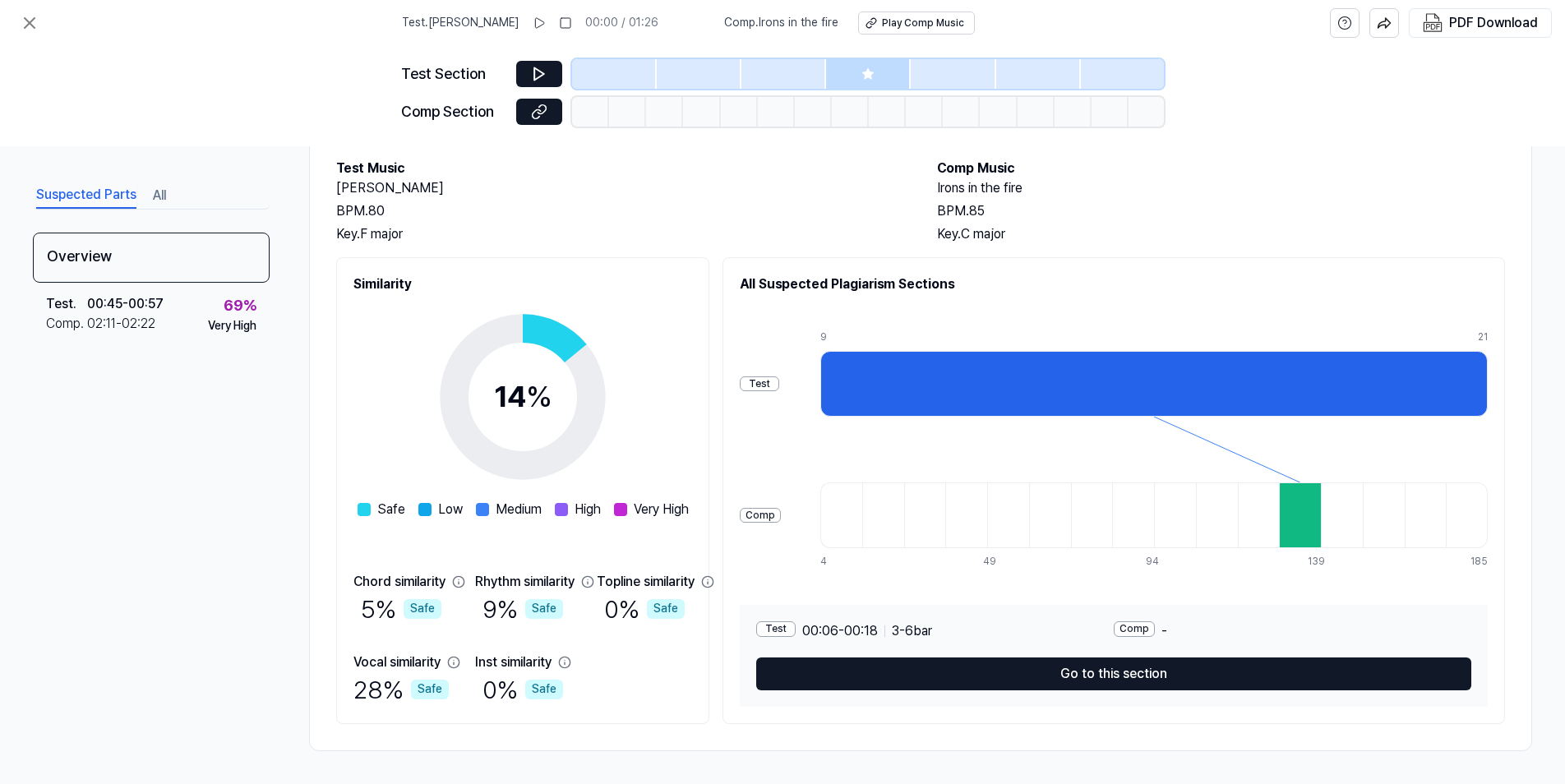
click at [1320, 532] on div at bounding box center [1299, 515] width 42 height 66
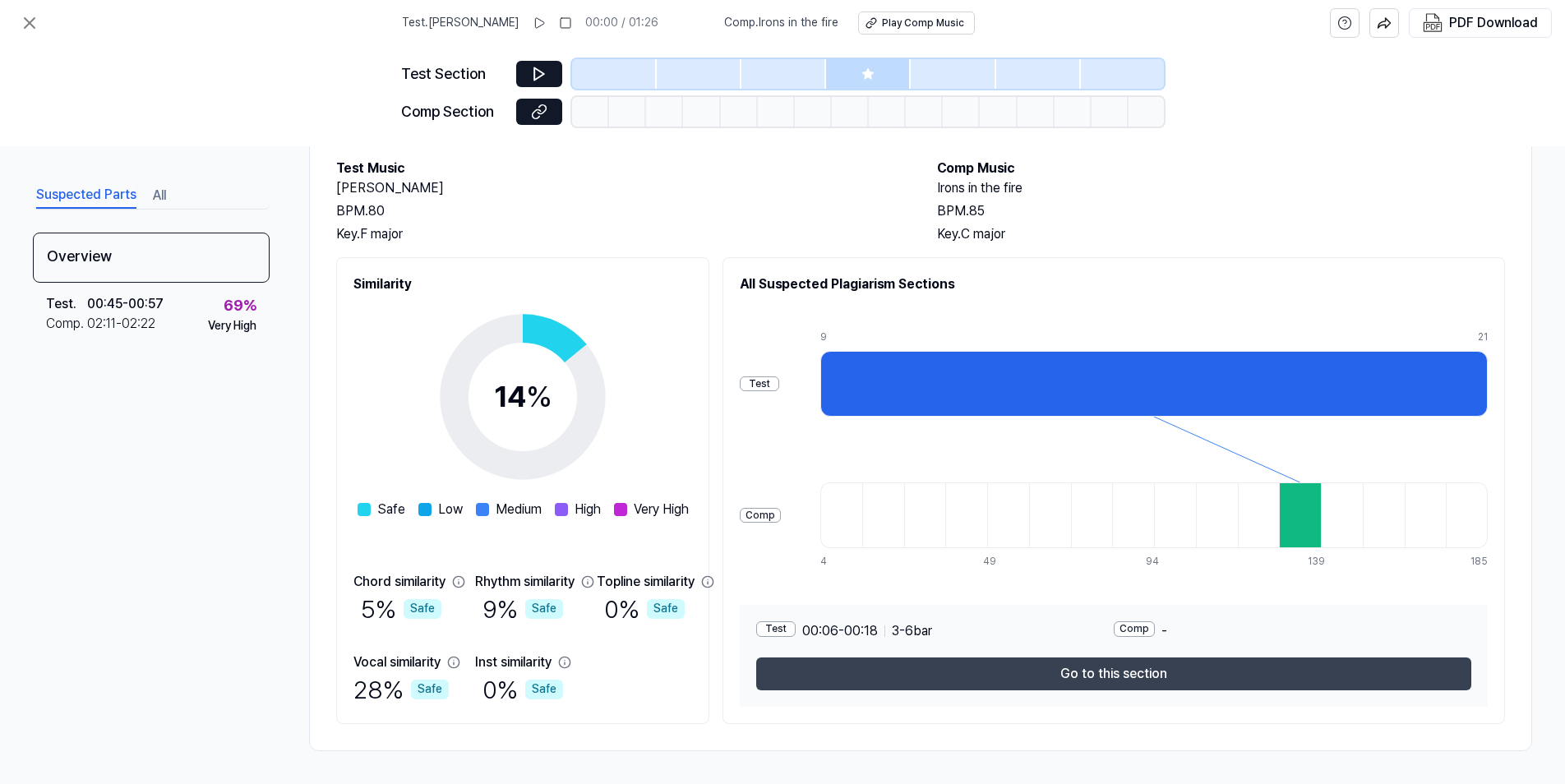
click at [1161, 671] on button "Go to this section" at bounding box center [1113, 673] width 715 height 33
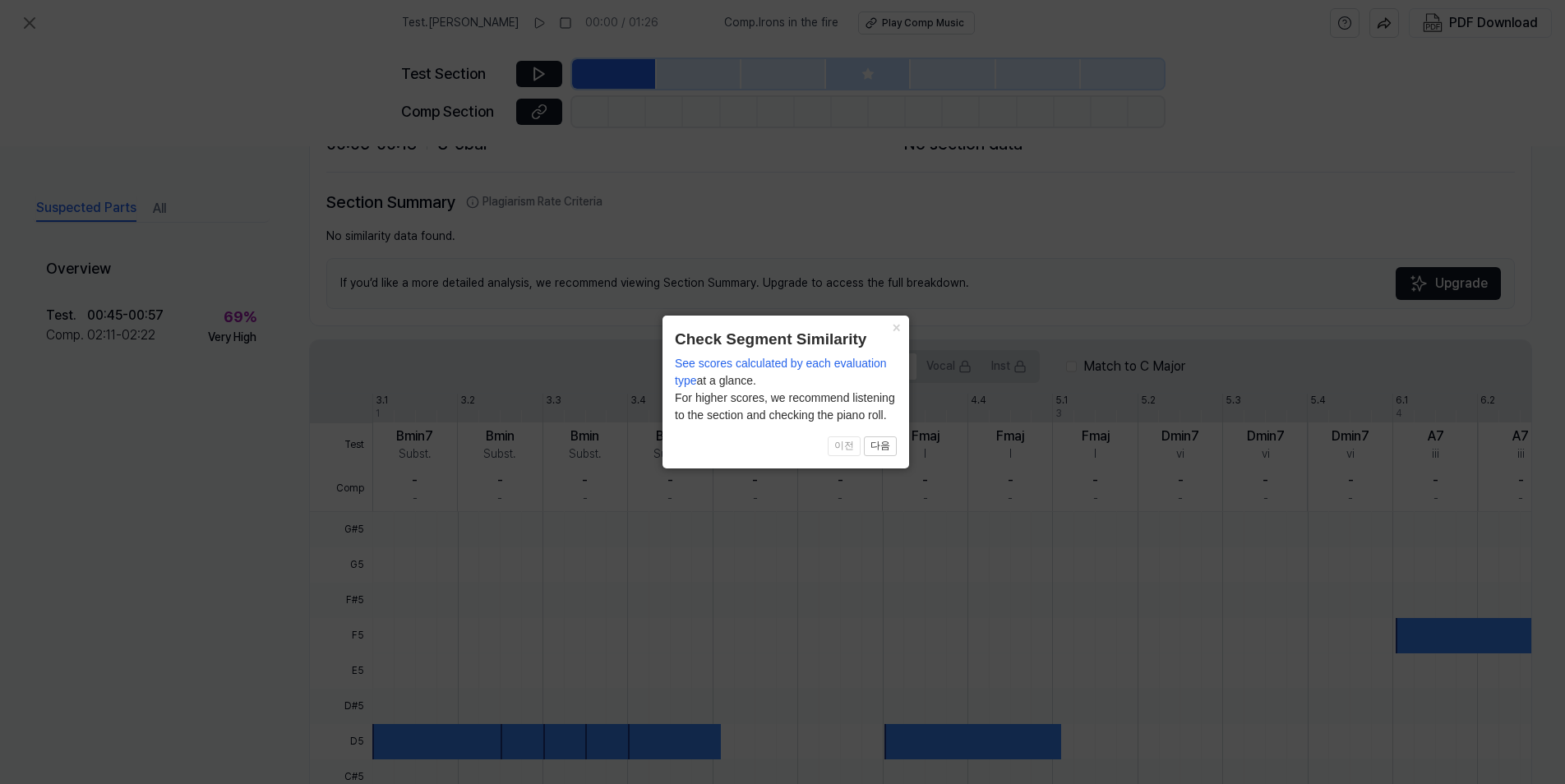
scroll to position [309, 0]
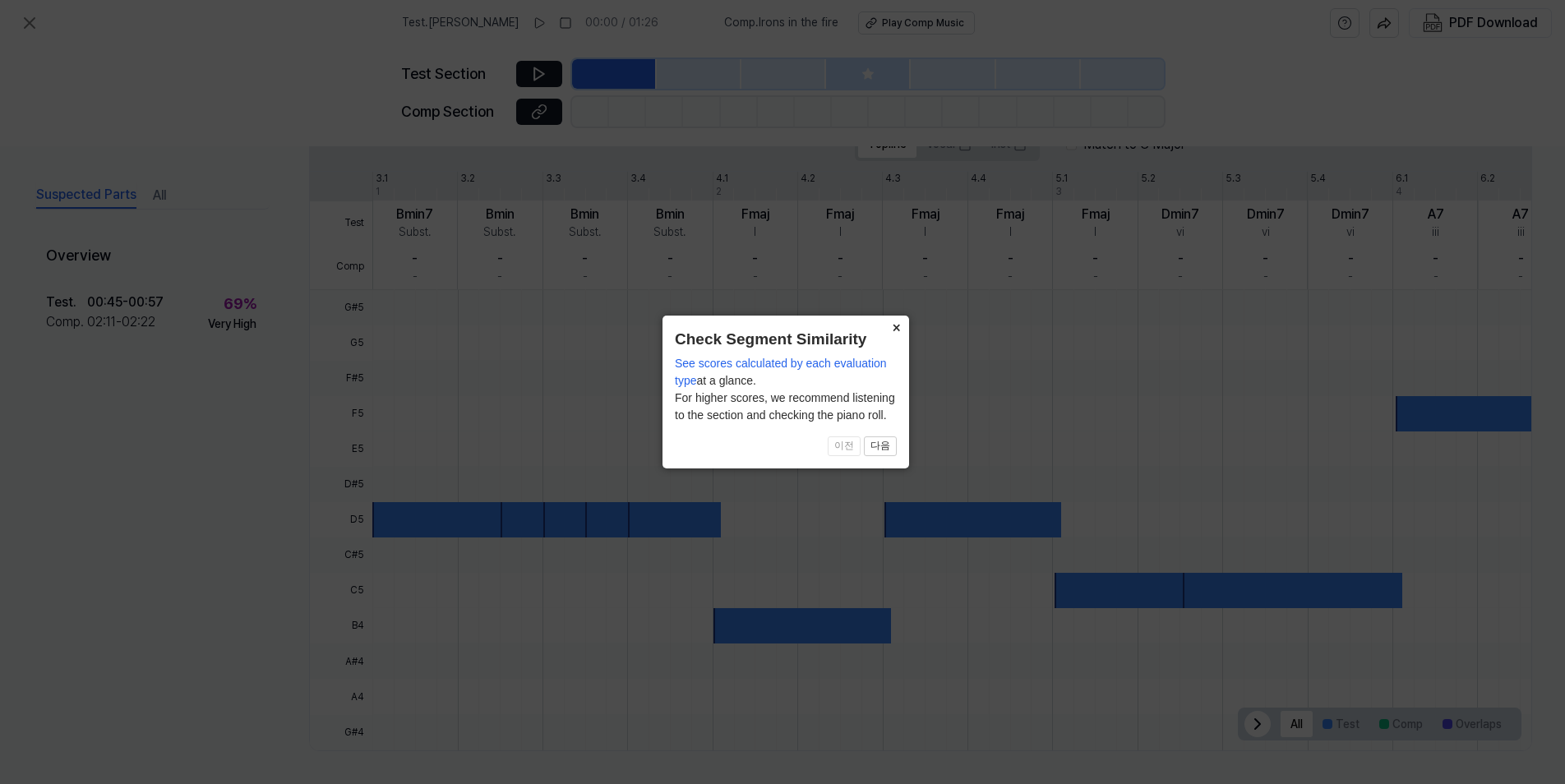
click at [898, 334] on button "×" at bounding box center [896, 327] width 27 height 23
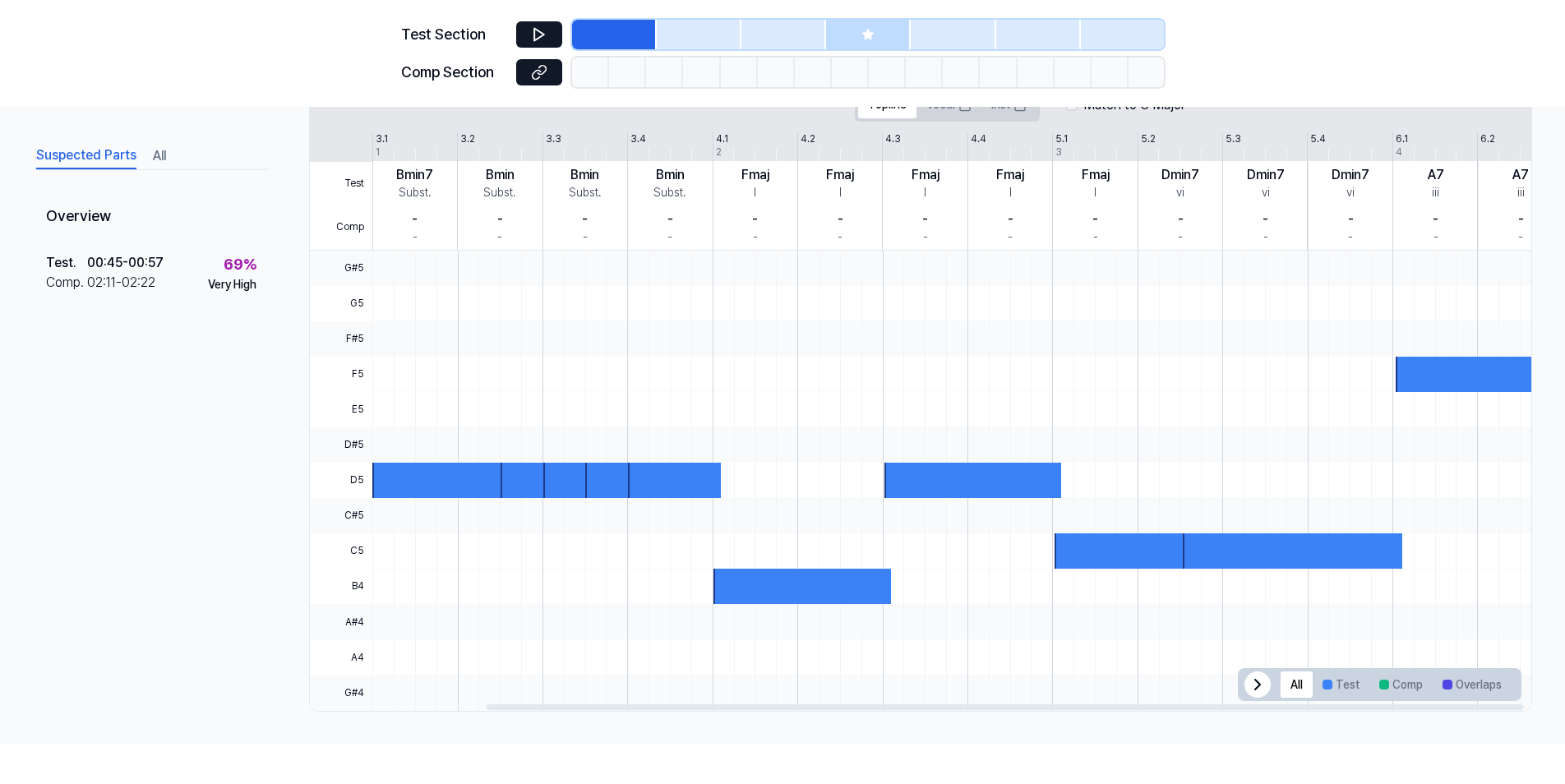
scroll to position [0, 206]
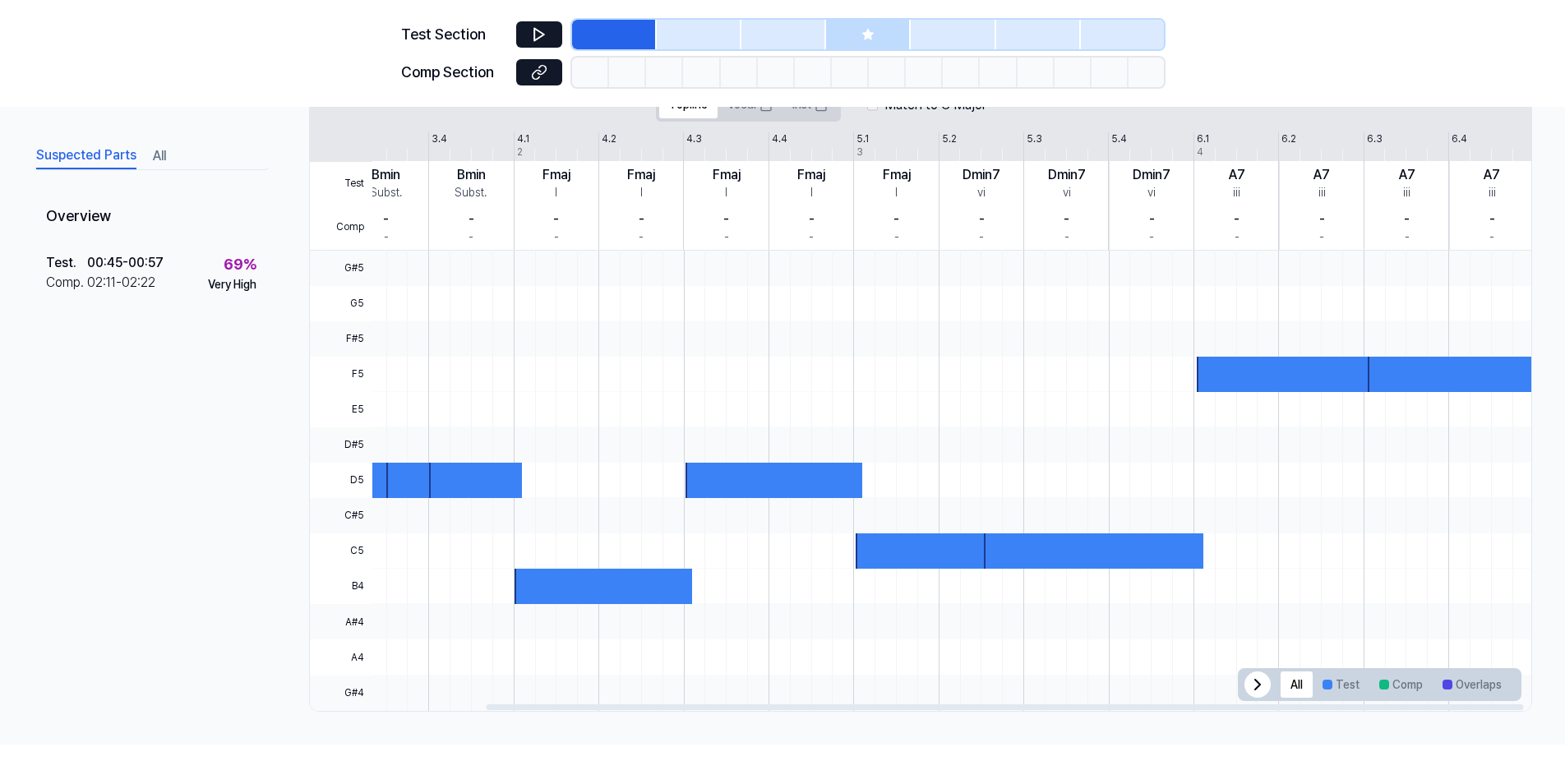
drag, startPoint x: 1336, startPoint y: 710, endPoint x: 1370, endPoint y: 706, distance: 34.2
click at [1370, 706] on div at bounding box center [921, 706] width 1221 height 8
drag, startPoint x: 1366, startPoint y: 706, endPoint x: 1522, endPoint y: 640, distance: 169.4
click at [1522, 704] on div at bounding box center [1005, 707] width 1037 height 5
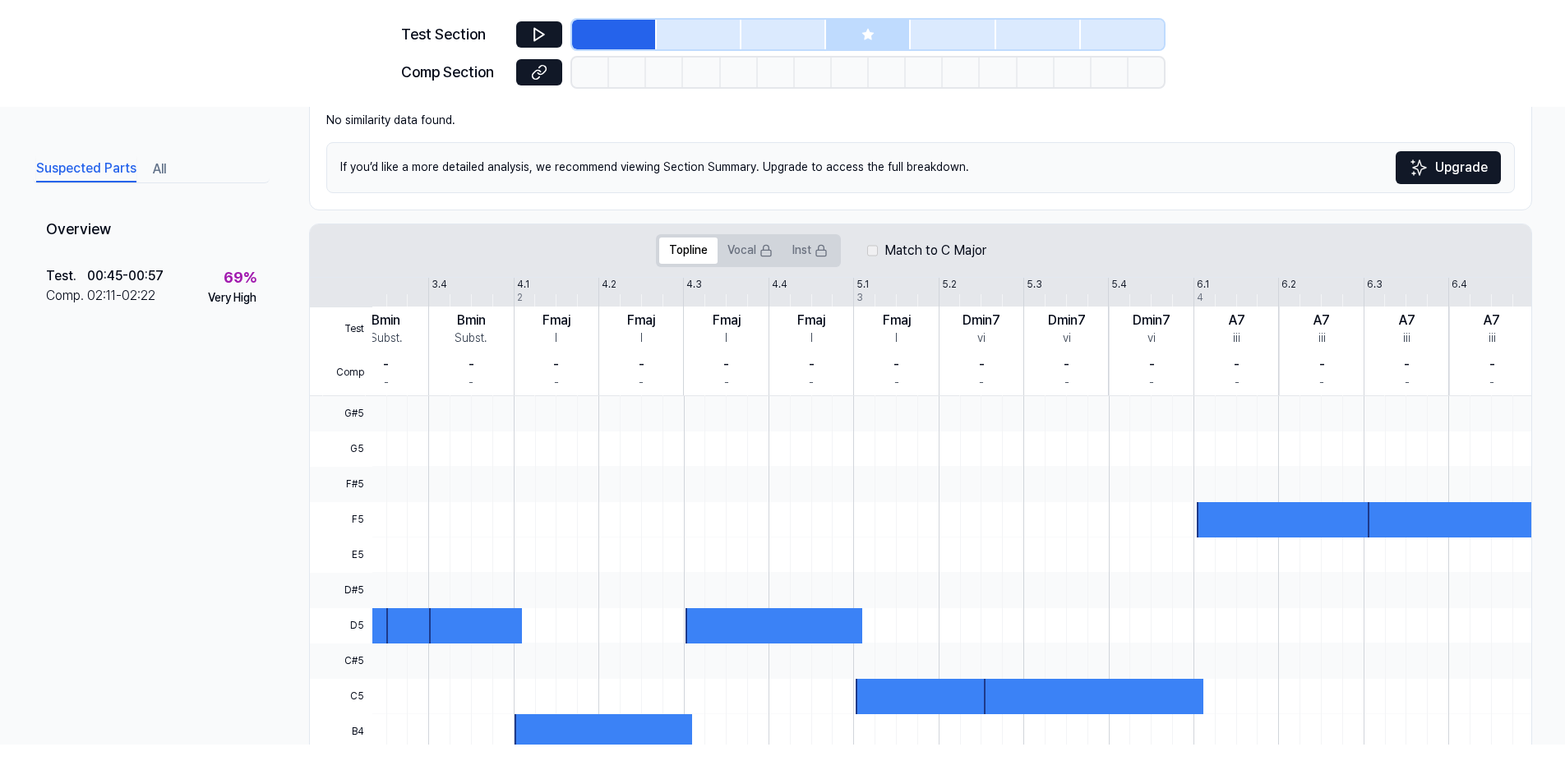
scroll to position [144, 0]
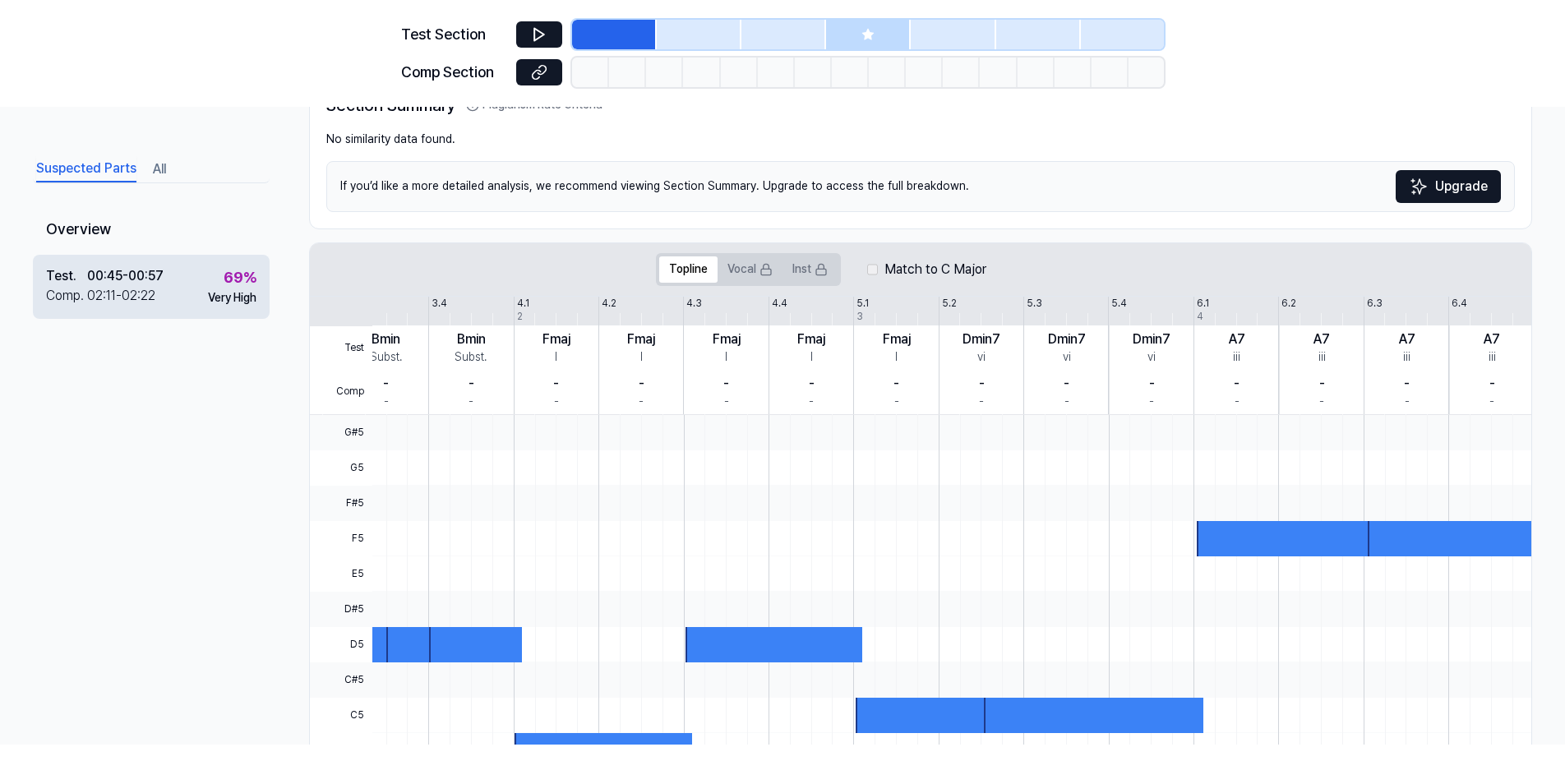
click at [215, 278] on div "69 % Very High" at bounding box center [232, 285] width 49 height 40
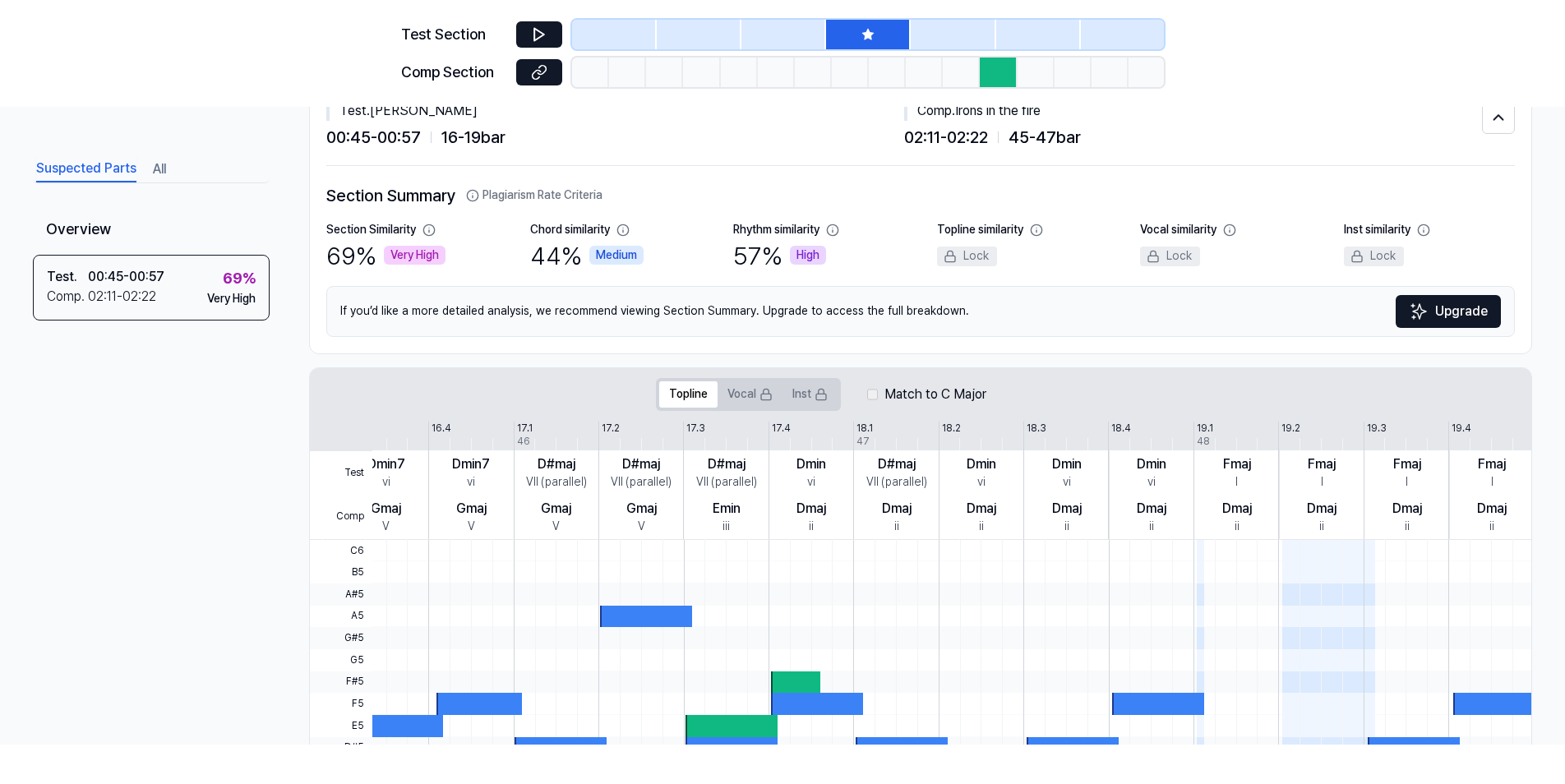
scroll to position [15, 0]
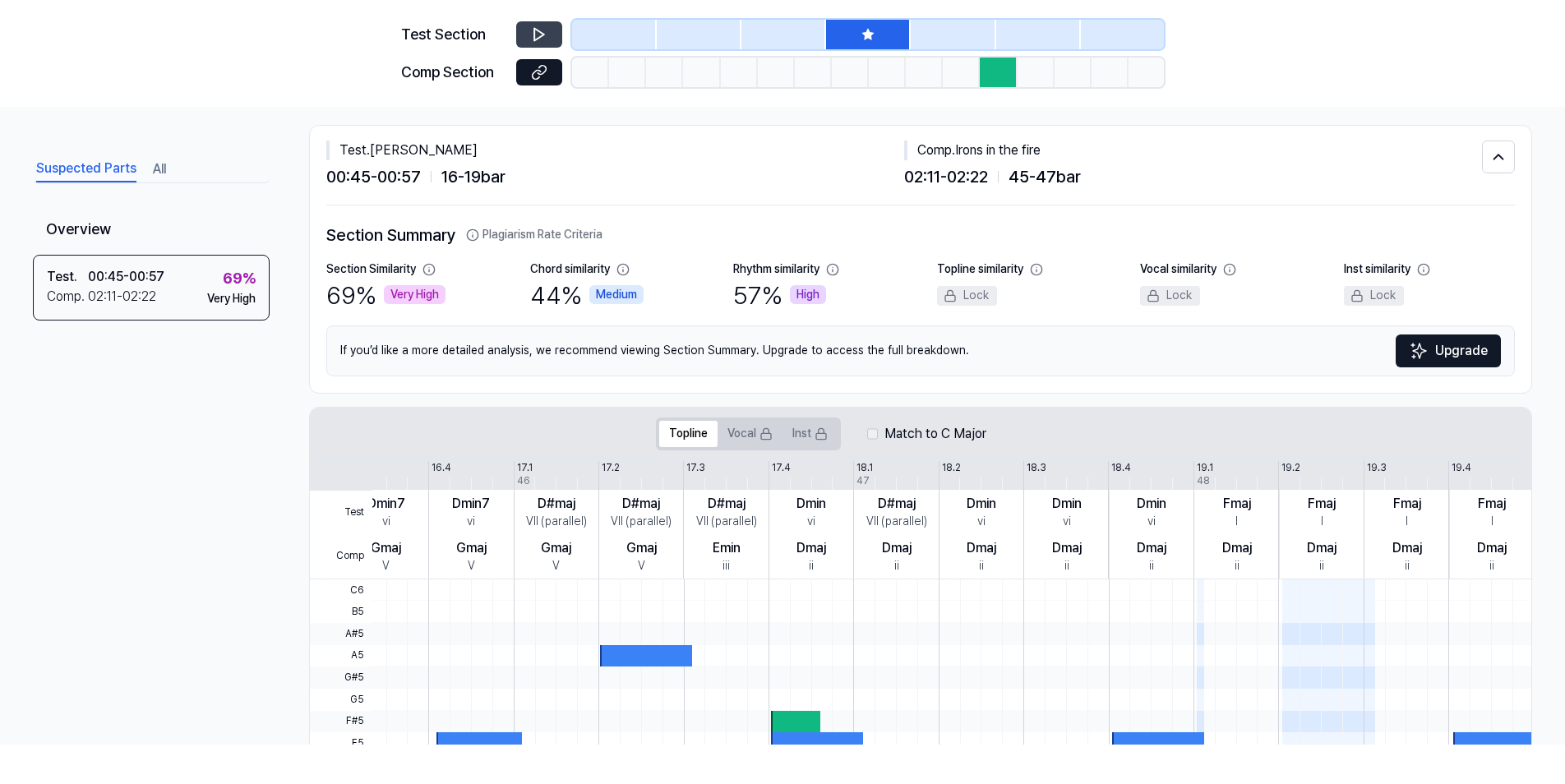
click at [537, 40] on icon at bounding box center [539, 35] width 10 height 12
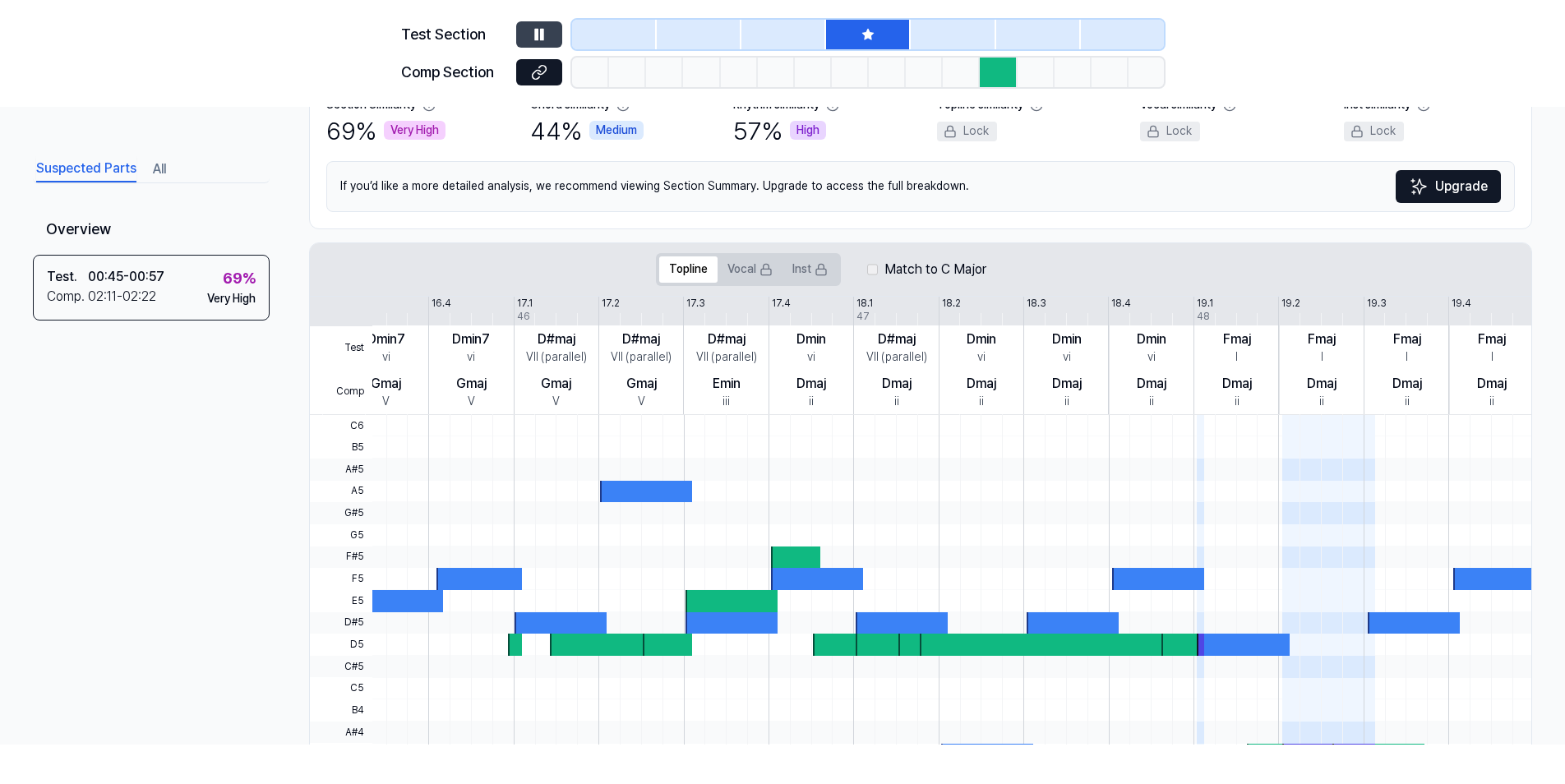
scroll to position [97, 0]
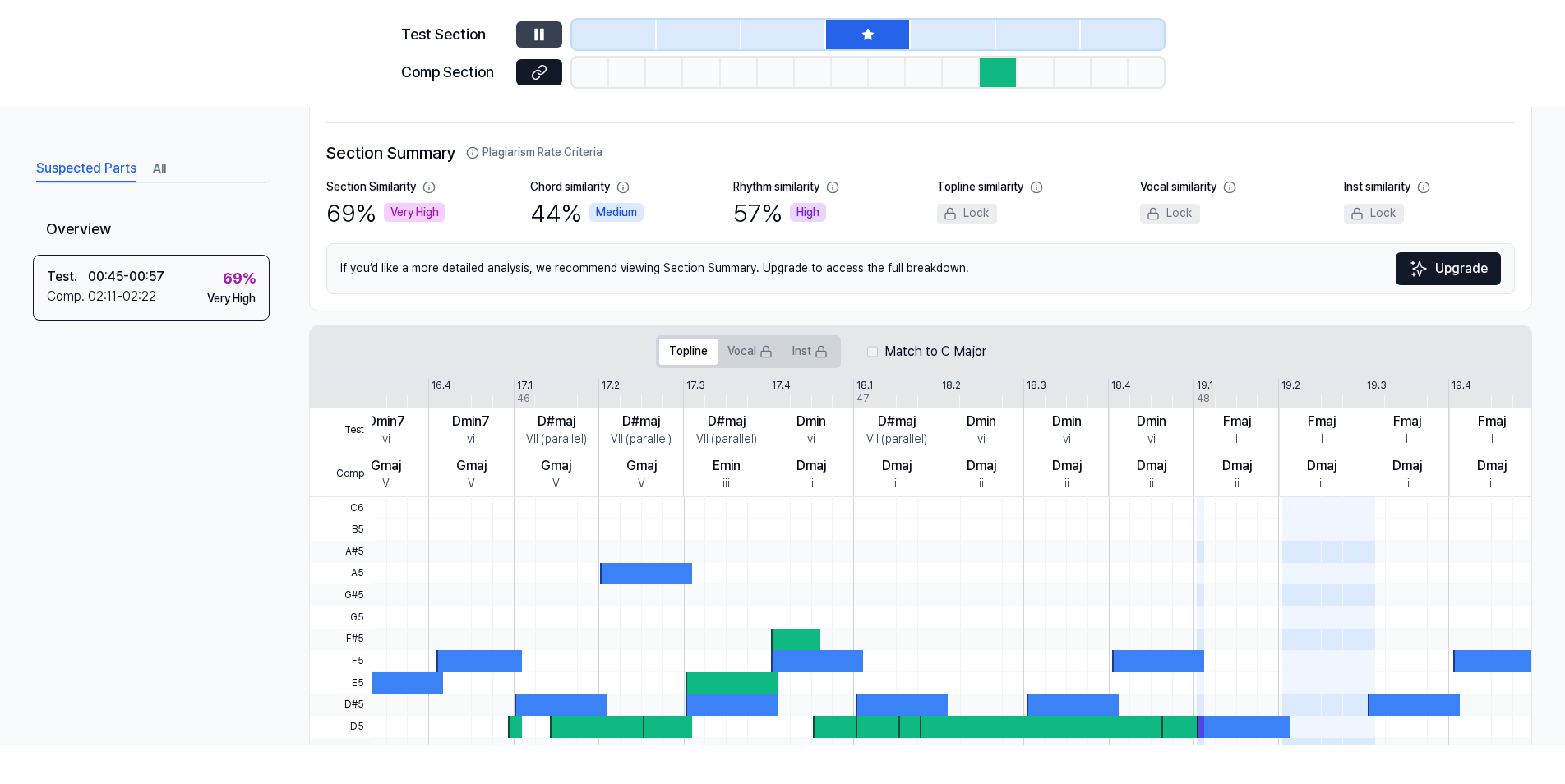
click at [541, 36] on icon at bounding box center [541, 34] width 3 height 11
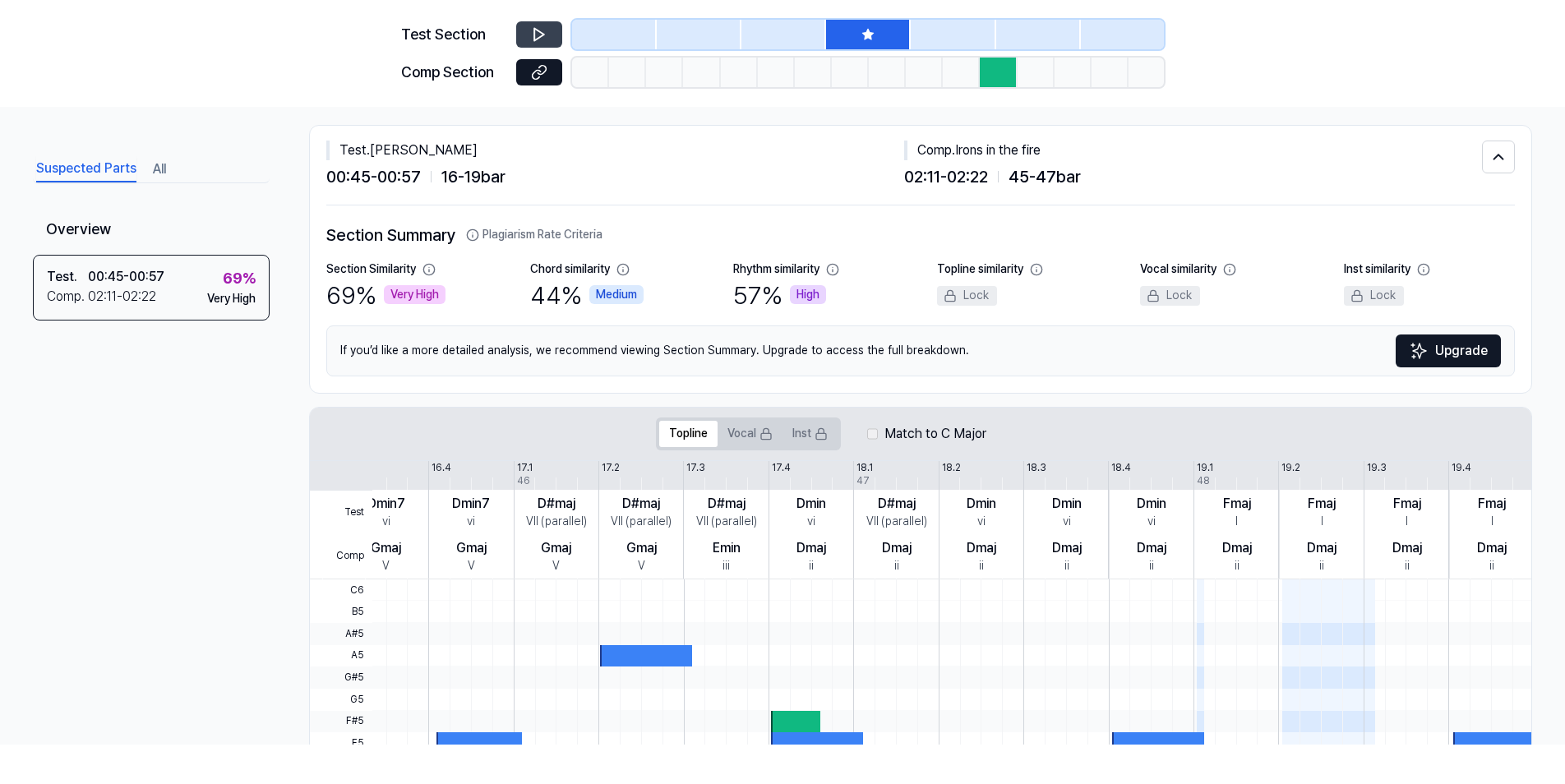
scroll to position [0, 0]
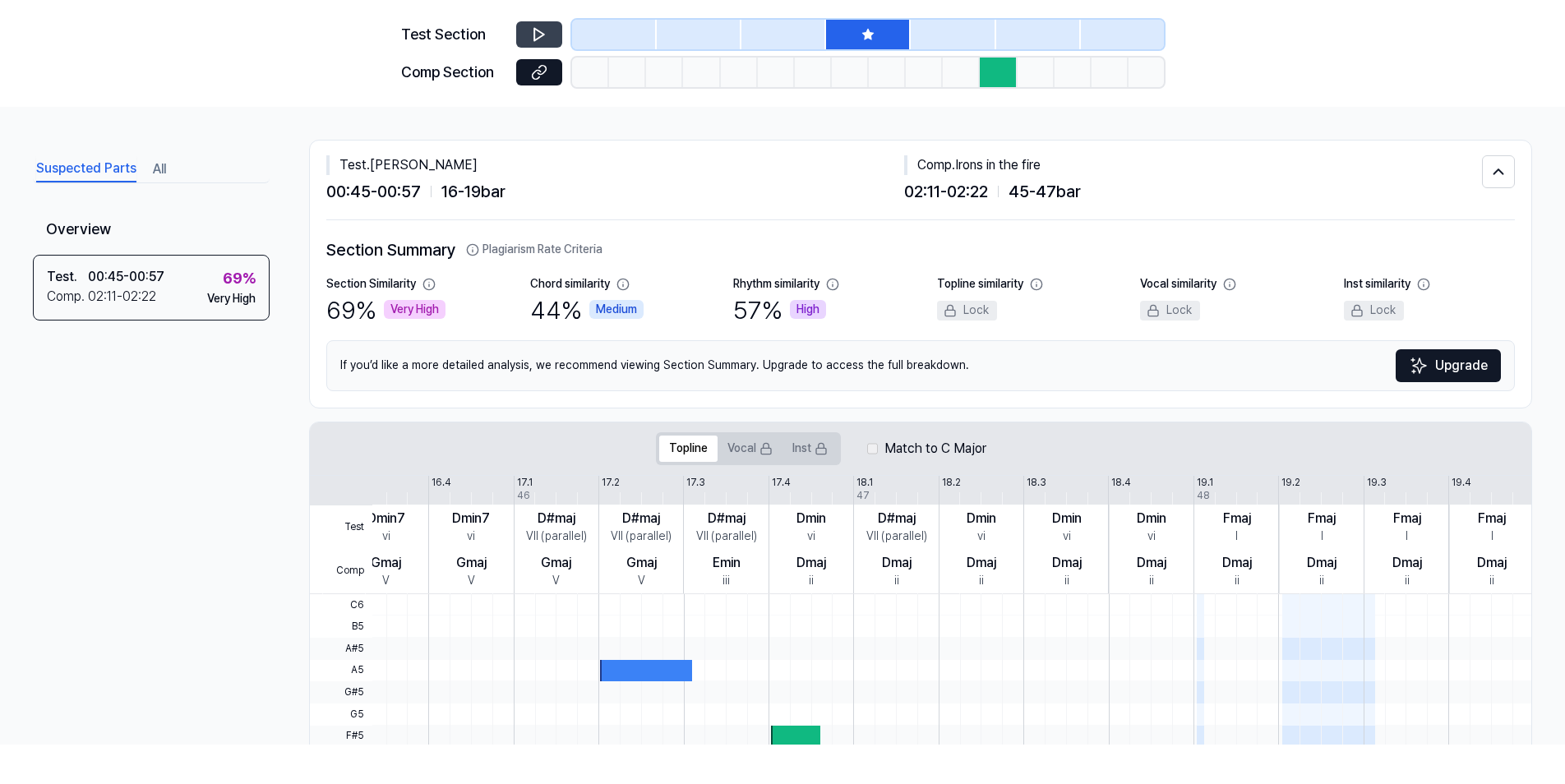
click at [971, 164] on div "Comp . Irons in the fire" at bounding box center [1193, 165] width 578 height 19
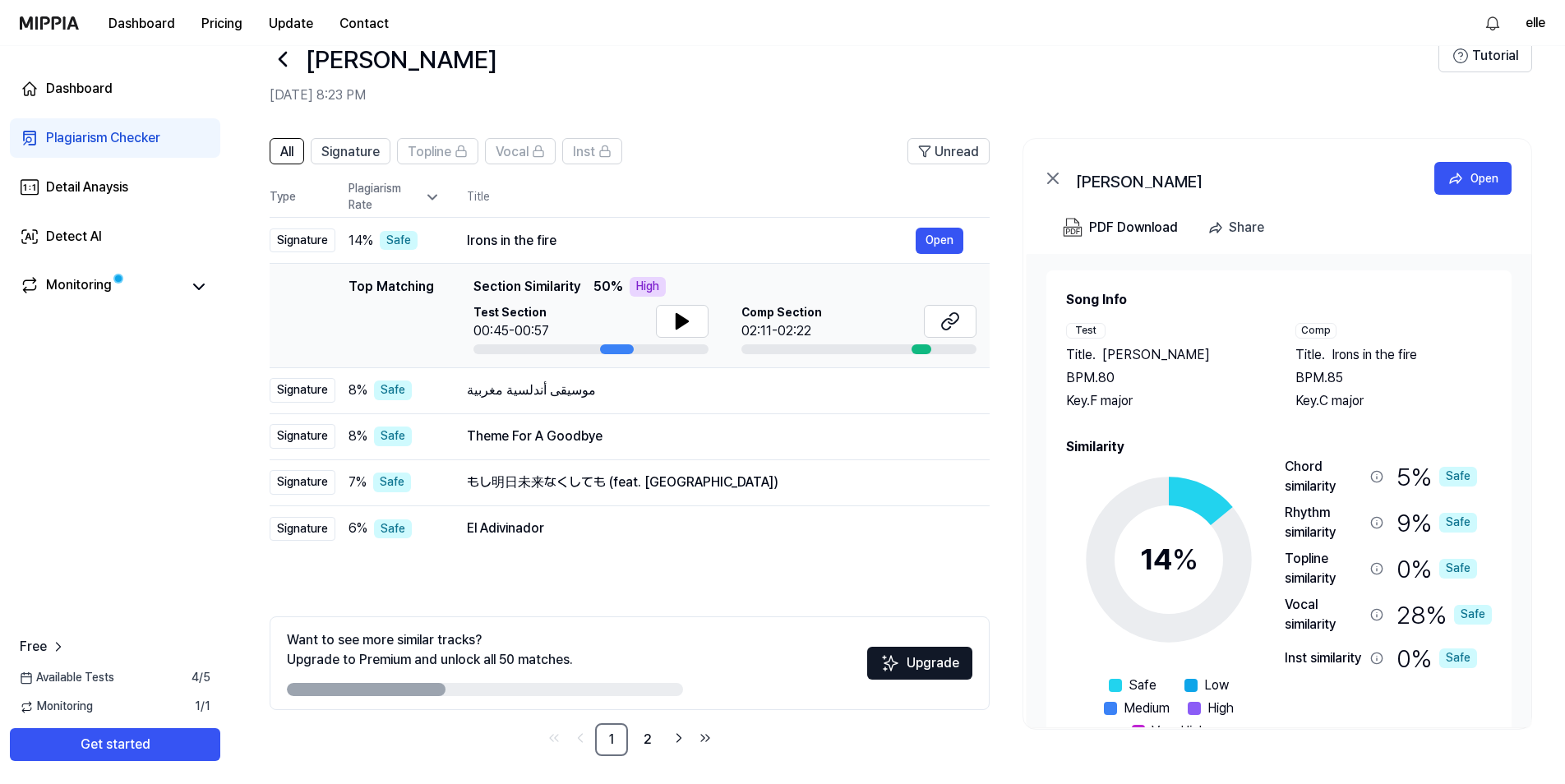
scroll to position [44, 0]
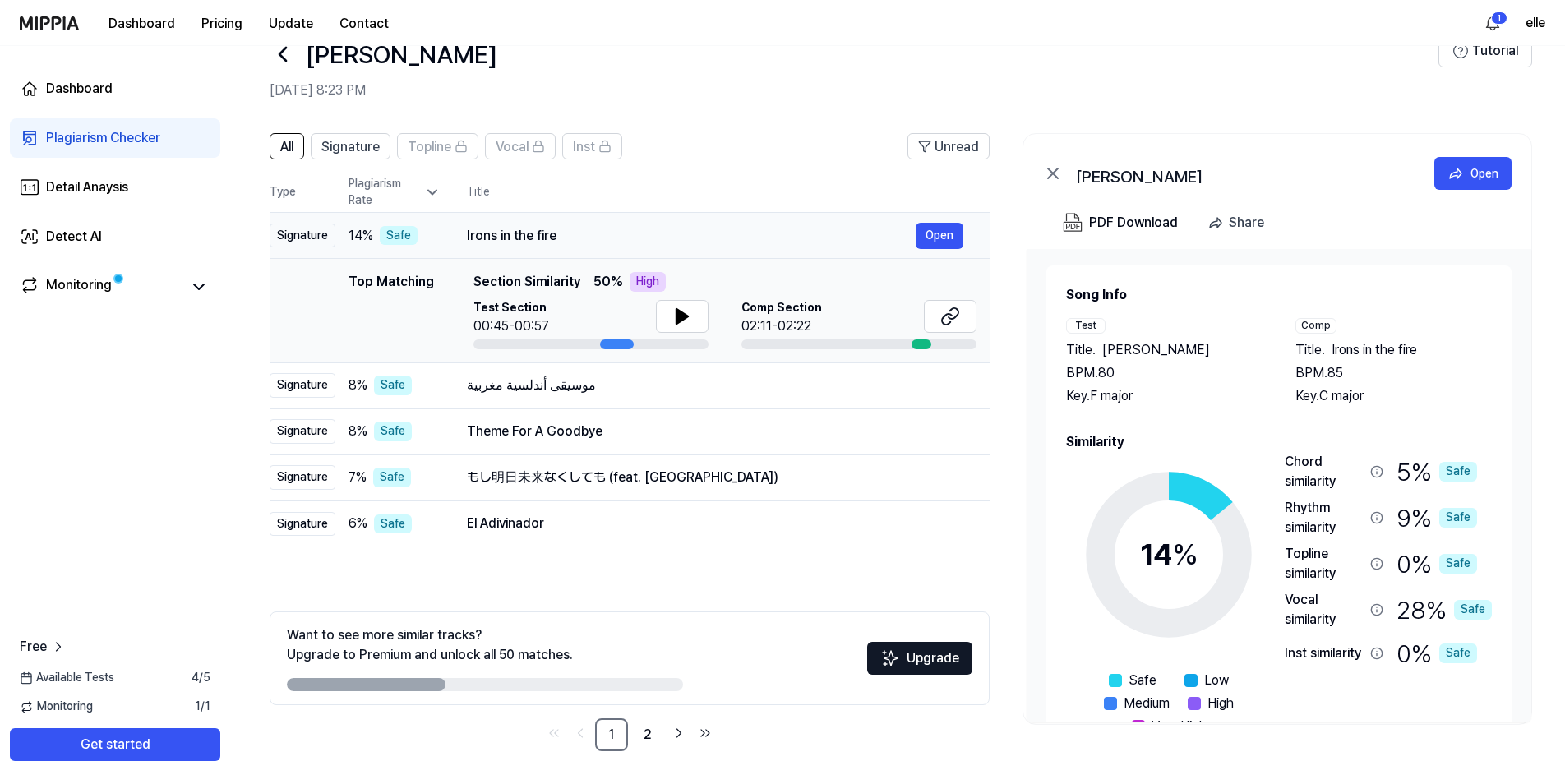
click at [448, 240] on td "Irons in the fire Open" at bounding box center [715, 236] width 549 height 46
click at [699, 322] on button at bounding box center [681, 316] width 52 height 33
click at [948, 319] on icon at bounding box center [950, 316] width 19 height 19
click at [651, 737] on link "2" at bounding box center [647, 734] width 33 height 33
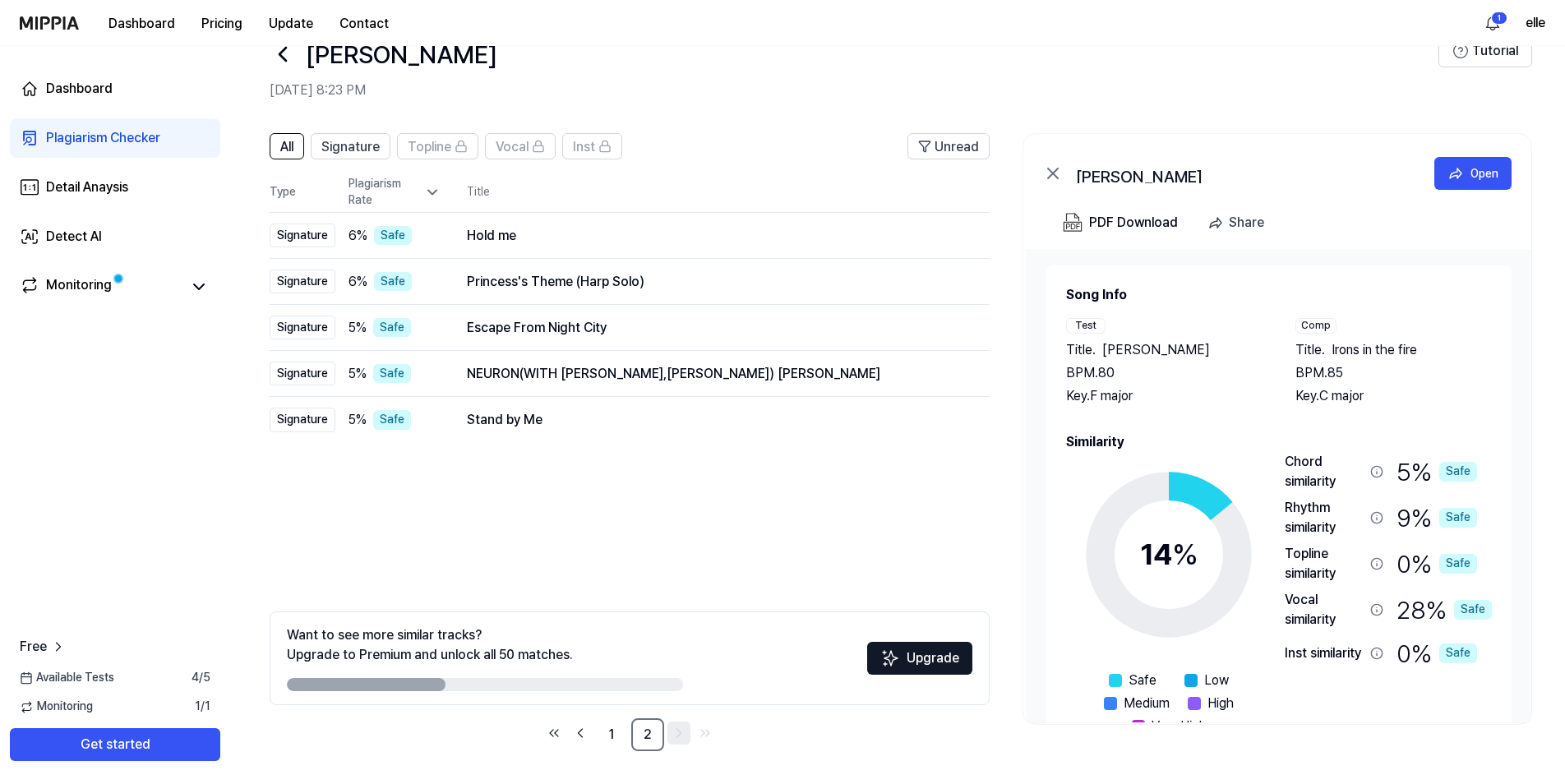
click at [686, 735] on icon "Go to next page" at bounding box center [679, 733] width 17 height 19
click at [582, 727] on icon "Go to previous page" at bounding box center [580, 733] width 17 height 19
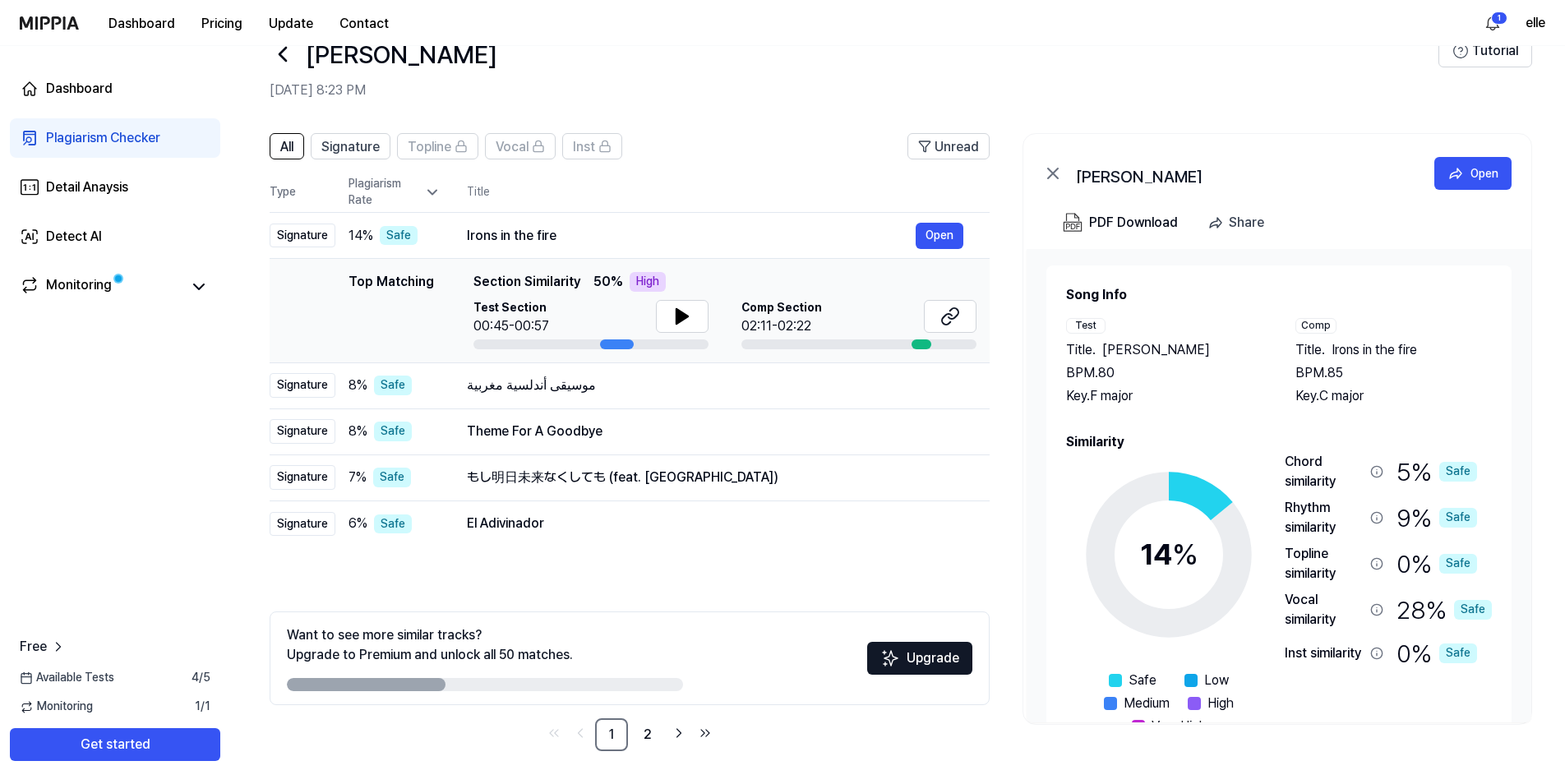
click at [441, 657] on div "Want to see more similar tracks? Upgrade to Premium and unlock all 50 matches." at bounding box center [430, 645] width 286 height 40
click at [717, 191] on th "Title" at bounding box center [728, 192] width 523 height 40
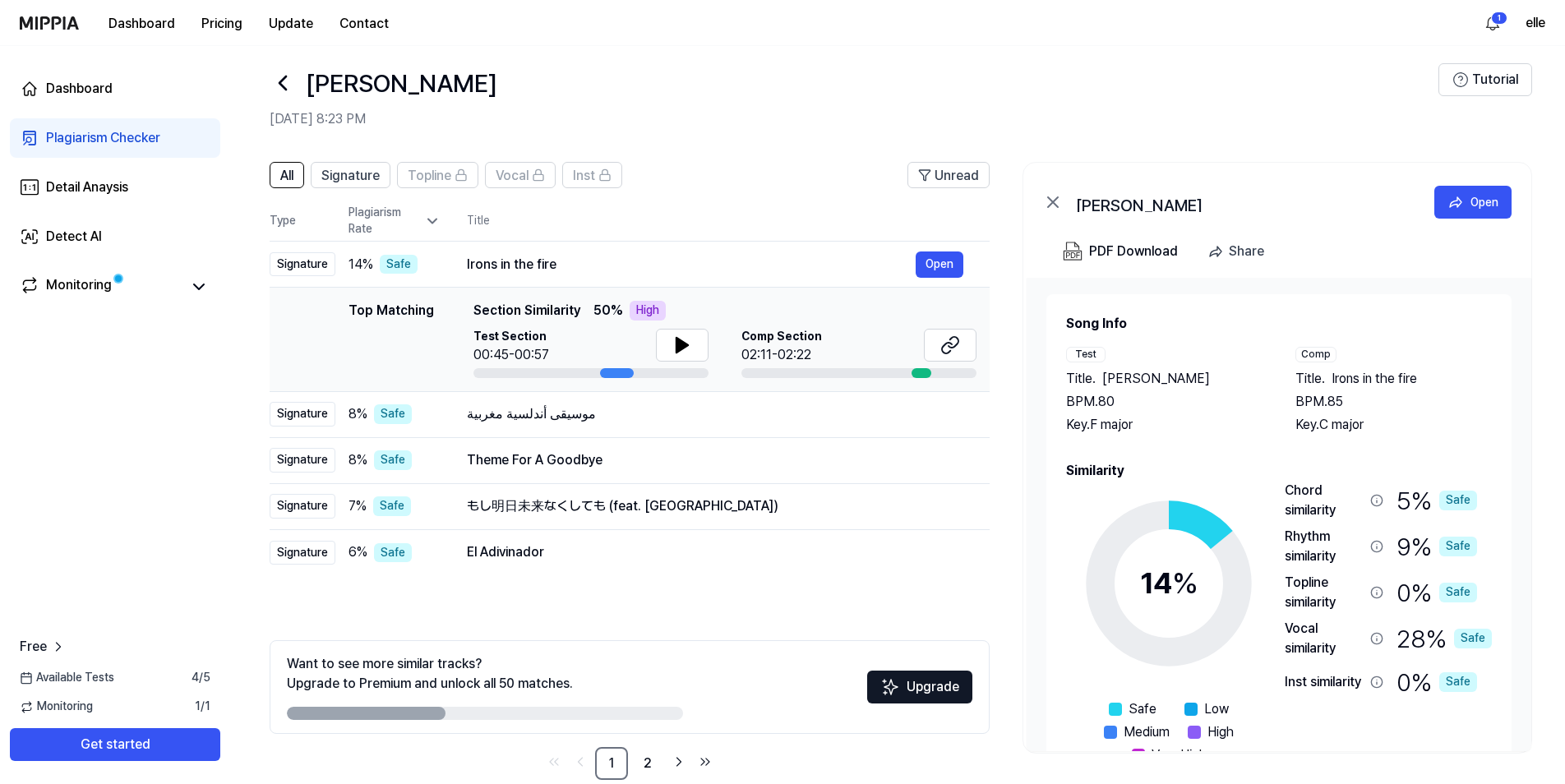
scroll to position [0, 0]
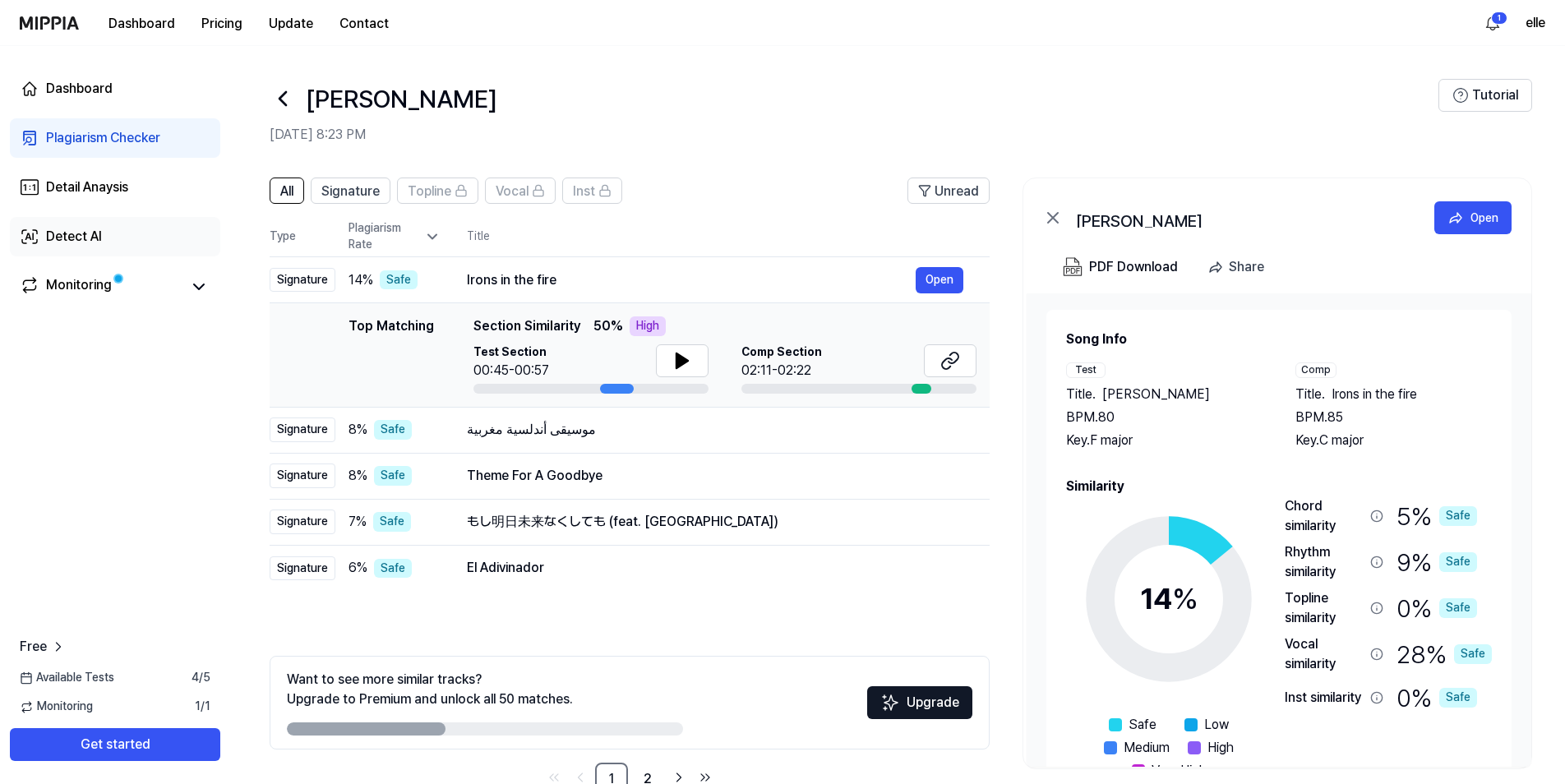
click at [97, 243] on div "Detect AI" at bounding box center [74, 237] width 56 height 19
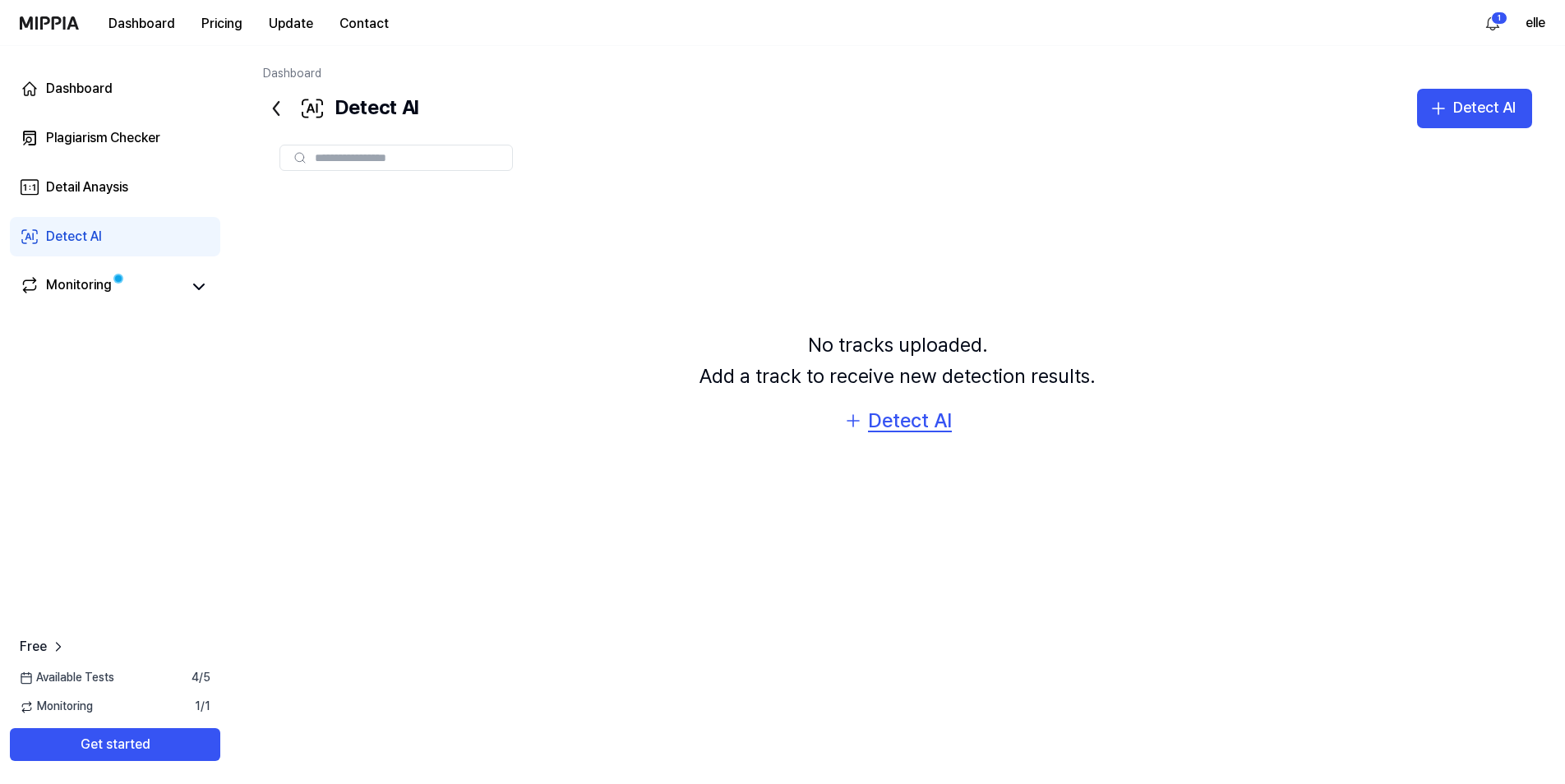
click at [874, 422] on div "Detect AI" at bounding box center [909, 420] width 84 height 31
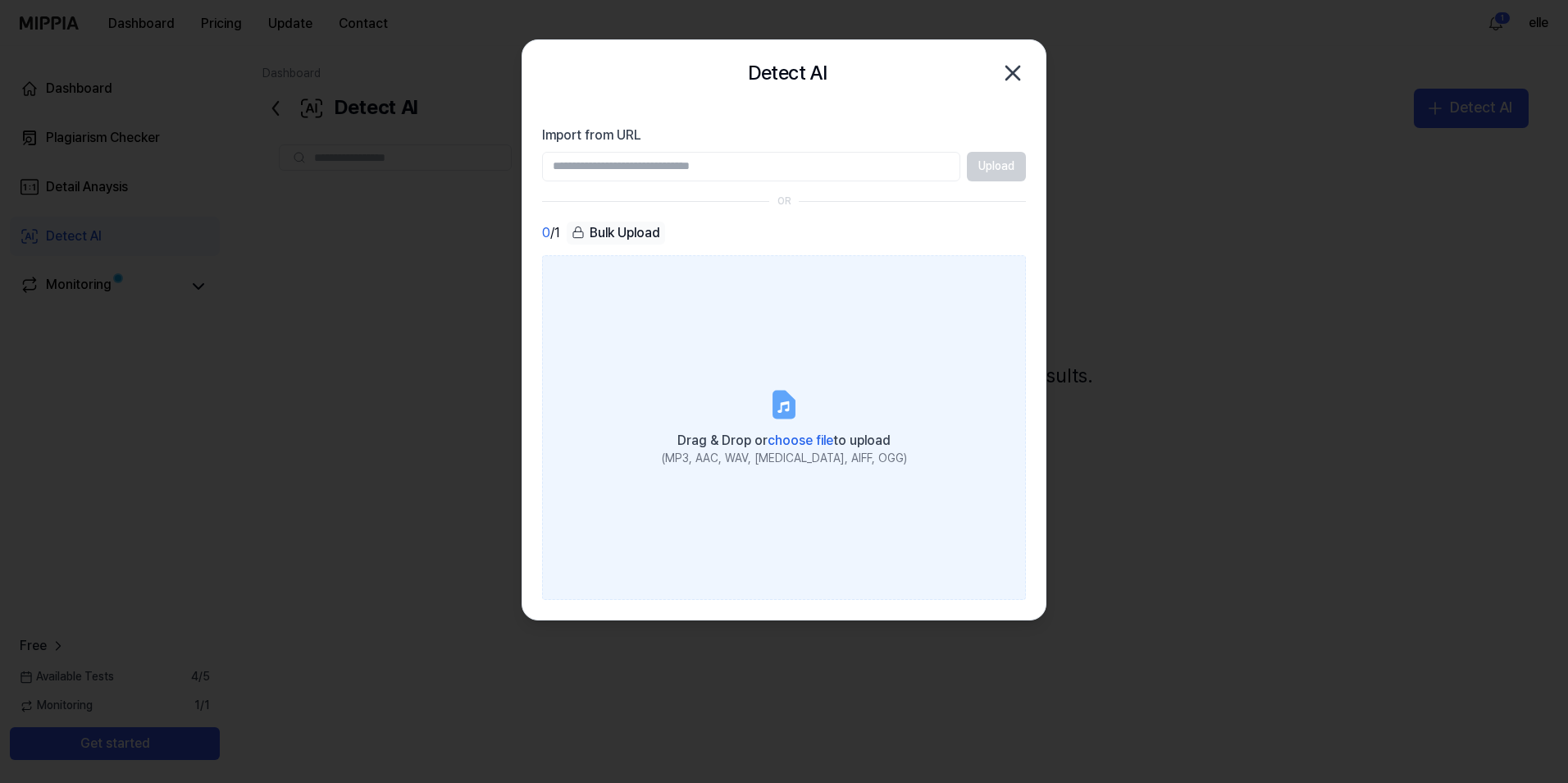
click at [695, 363] on label "Drag & Drop or choose file to upload (MP3, AAC, WAV, [MEDICAL_DATA], AIFF, OGG)" at bounding box center [784, 427] width 484 height 345
click at [0, 0] on input "Drag & Drop or choose file to upload (MP3, AAC, WAV, [MEDICAL_DATA], AIFF, OGG)" at bounding box center [0, 0] width 0 height 0
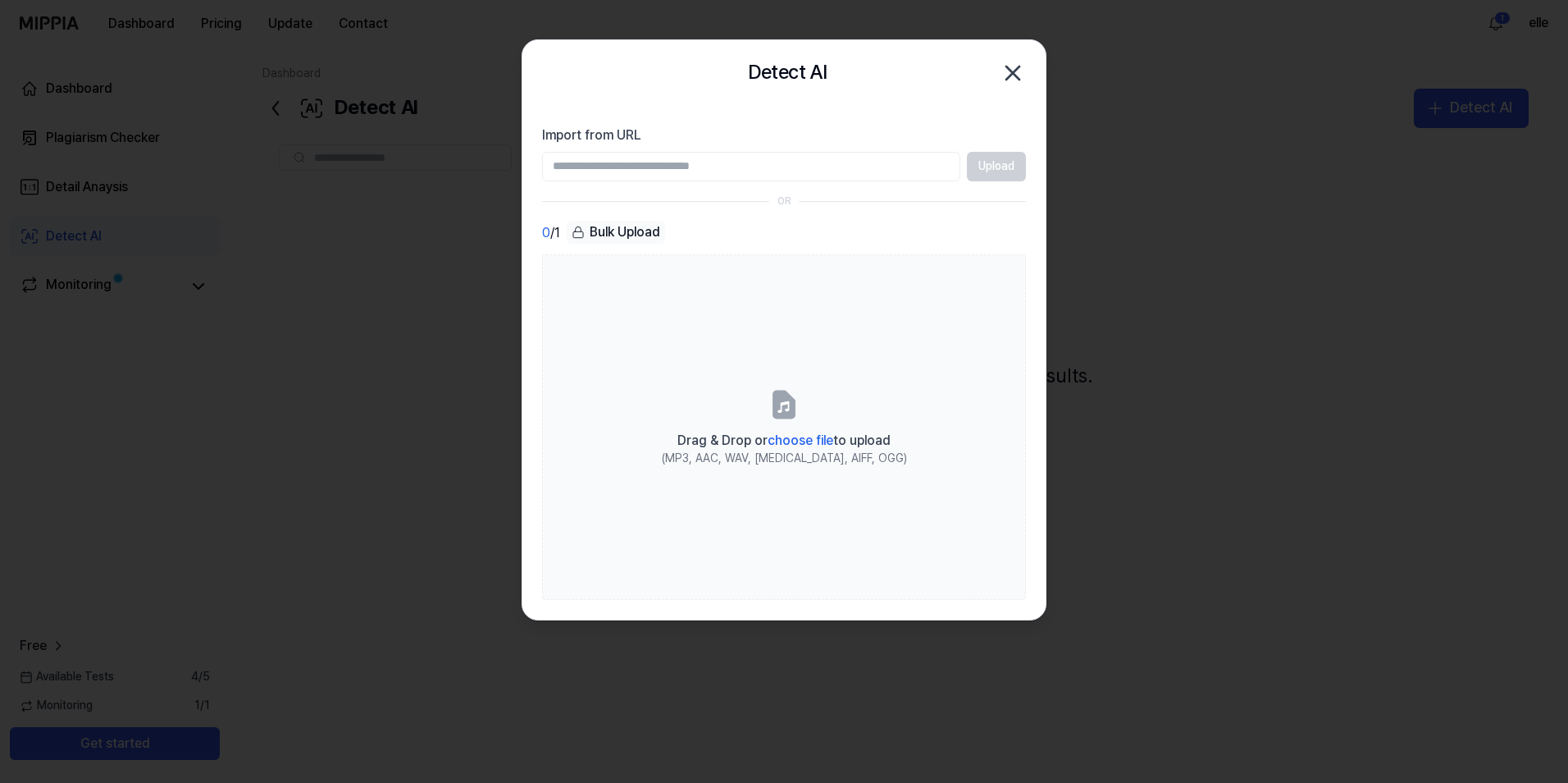
click at [1012, 65] on icon "button" at bounding box center [1013, 73] width 27 height 27
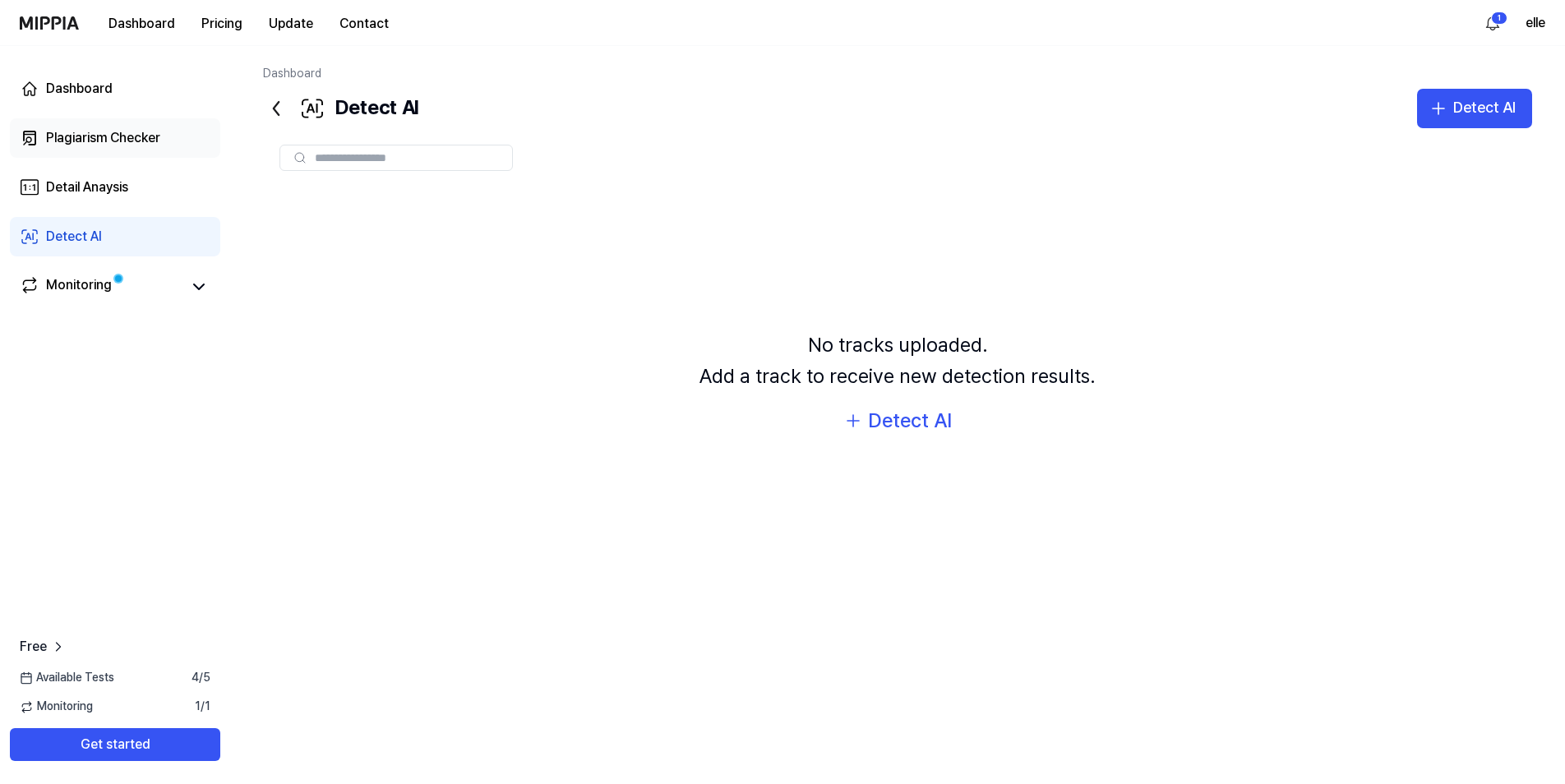
click at [63, 137] on div "Plagiarism Checker" at bounding box center [103, 138] width 114 height 19
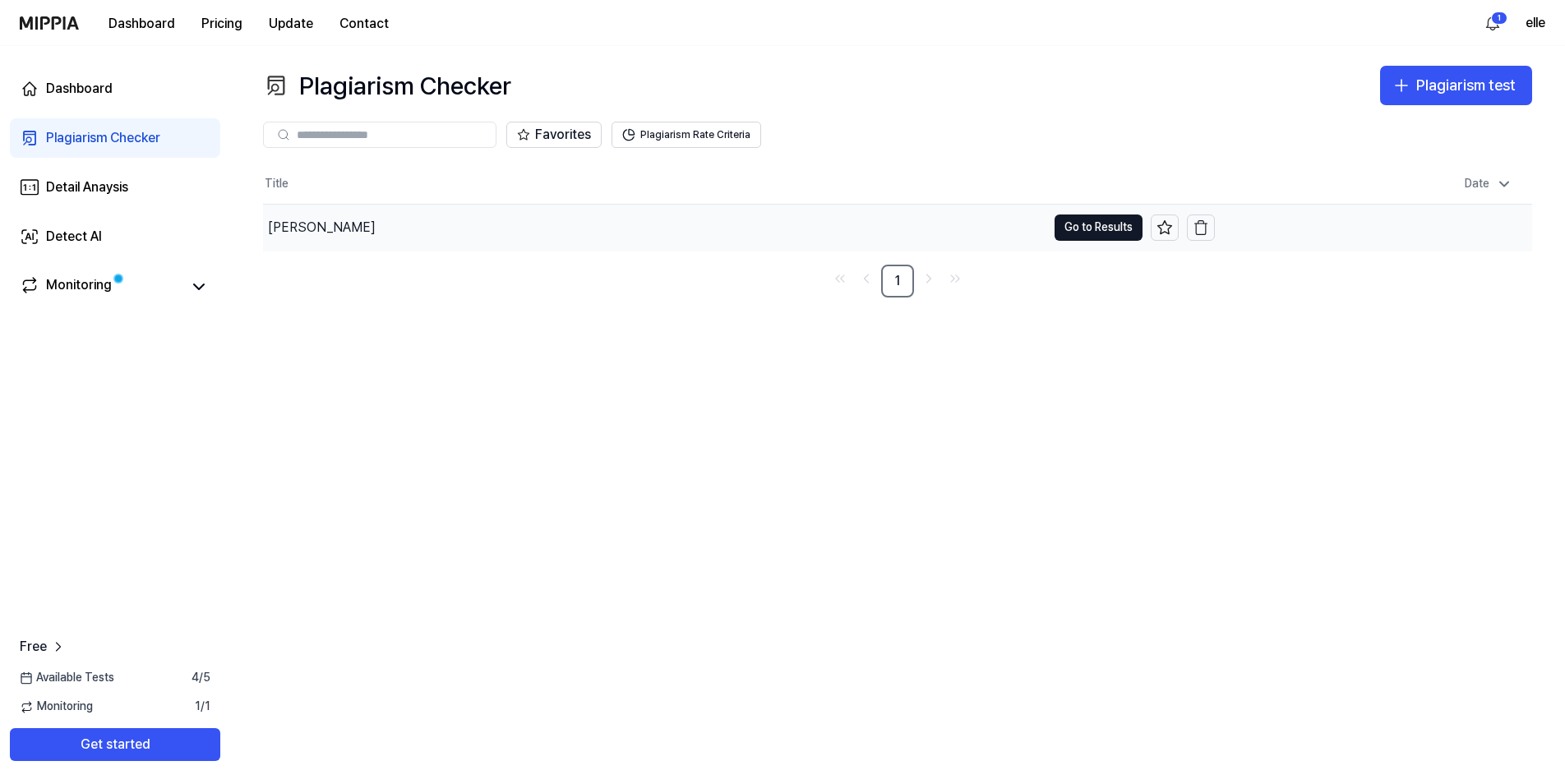
click at [642, 213] on div "[PERSON_NAME]" at bounding box center [655, 228] width 783 height 46
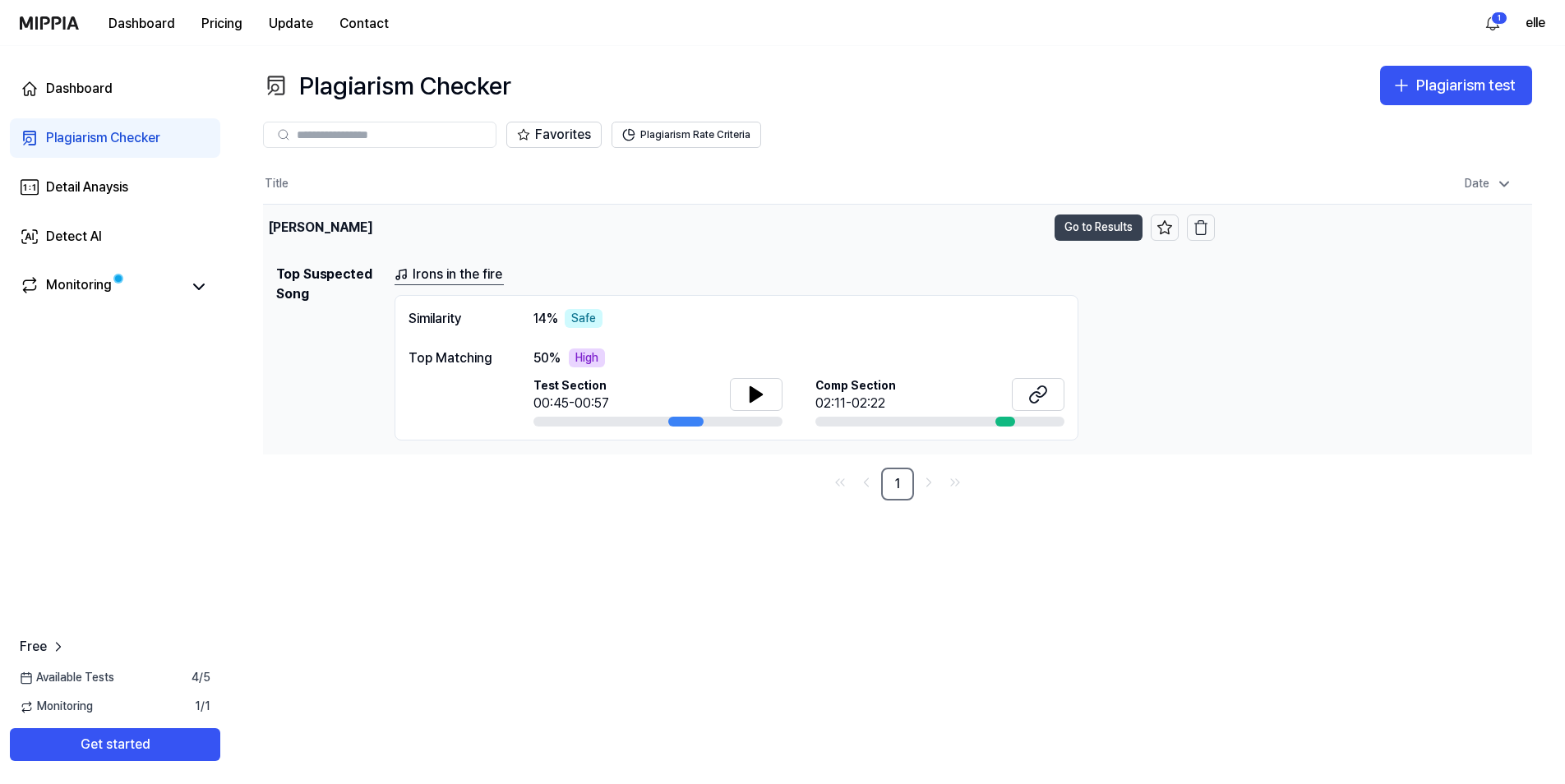
click at [1096, 224] on button "Go to Results" at bounding box center [1098, 228] width 88 height 27
